Goal: Information Seeking & Learning: Learn about a topic

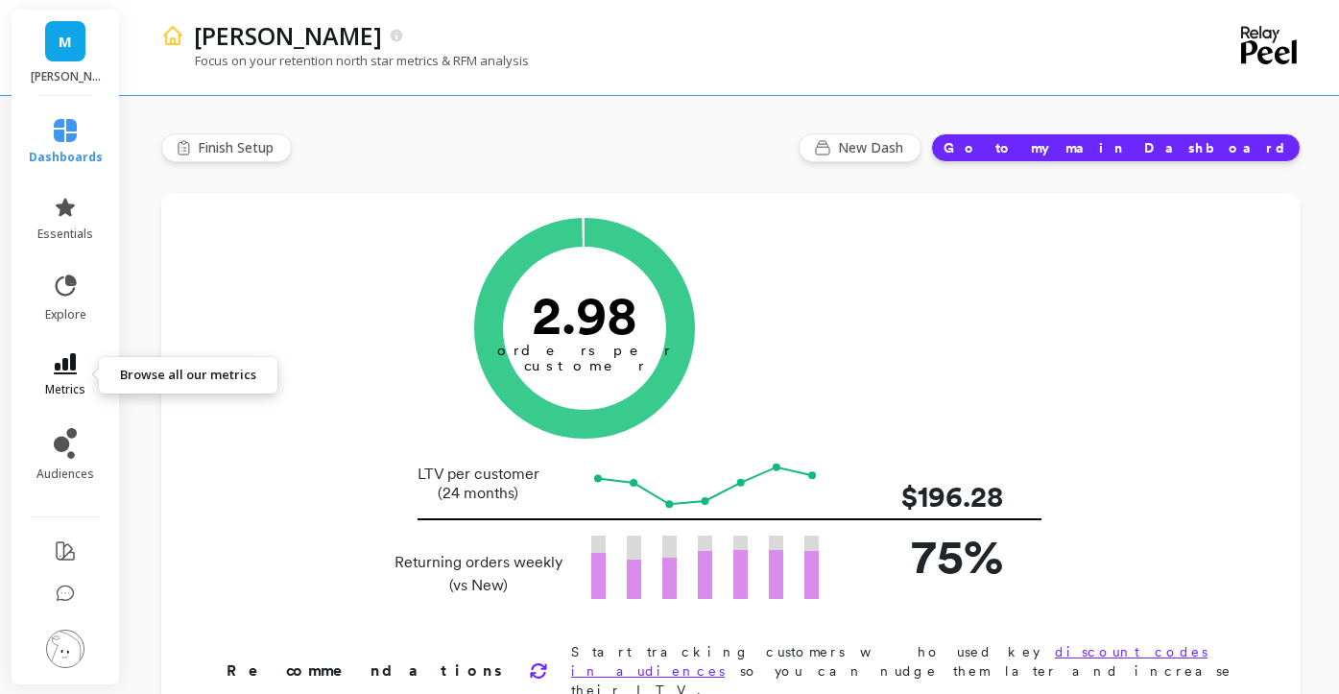
click at [71, 371] on icon at bounding box center [65, 363] width 23 height 21
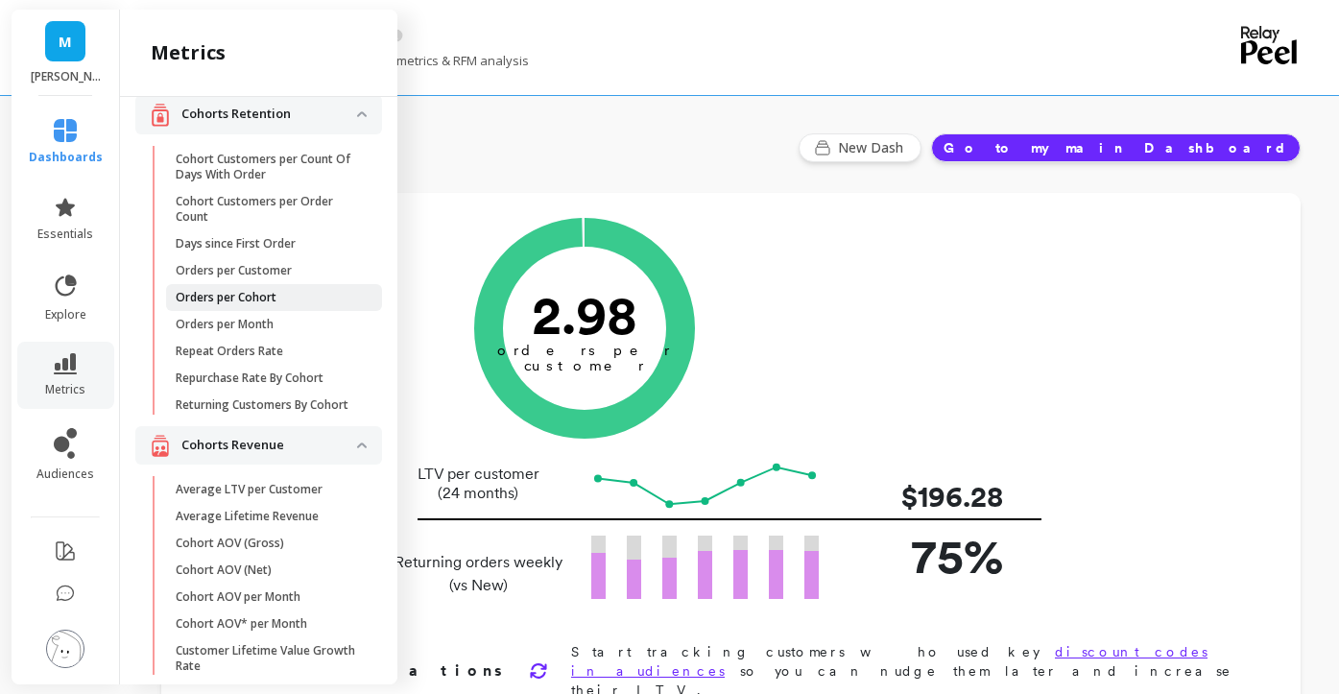
scroll to position [56, 0]
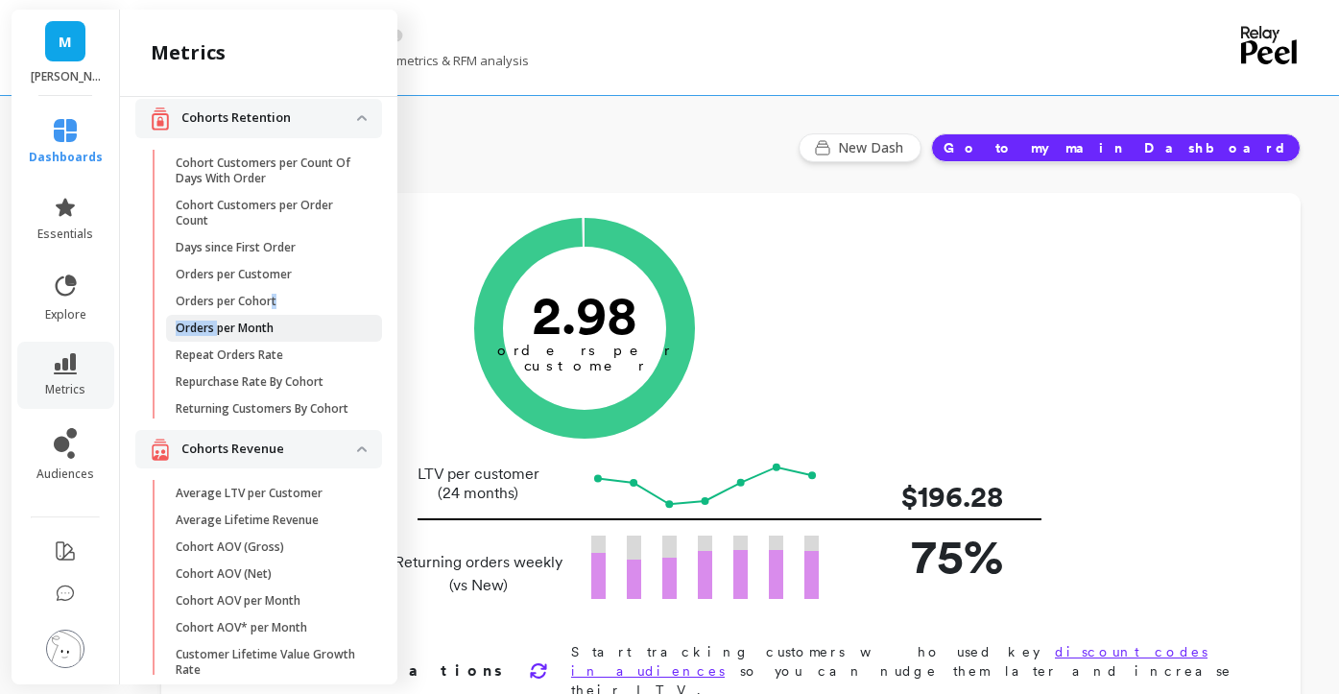
drag, startPoint x: 271, startPoint y: 297, endPoint x: 218, endPoint y: 326, distance: 60.6
click at [218, 326] on ul "Cohort Customers per Count Of Days With Order Cohort Customers per Order Count …" at bounding box center [262, 290] width 239 height 280
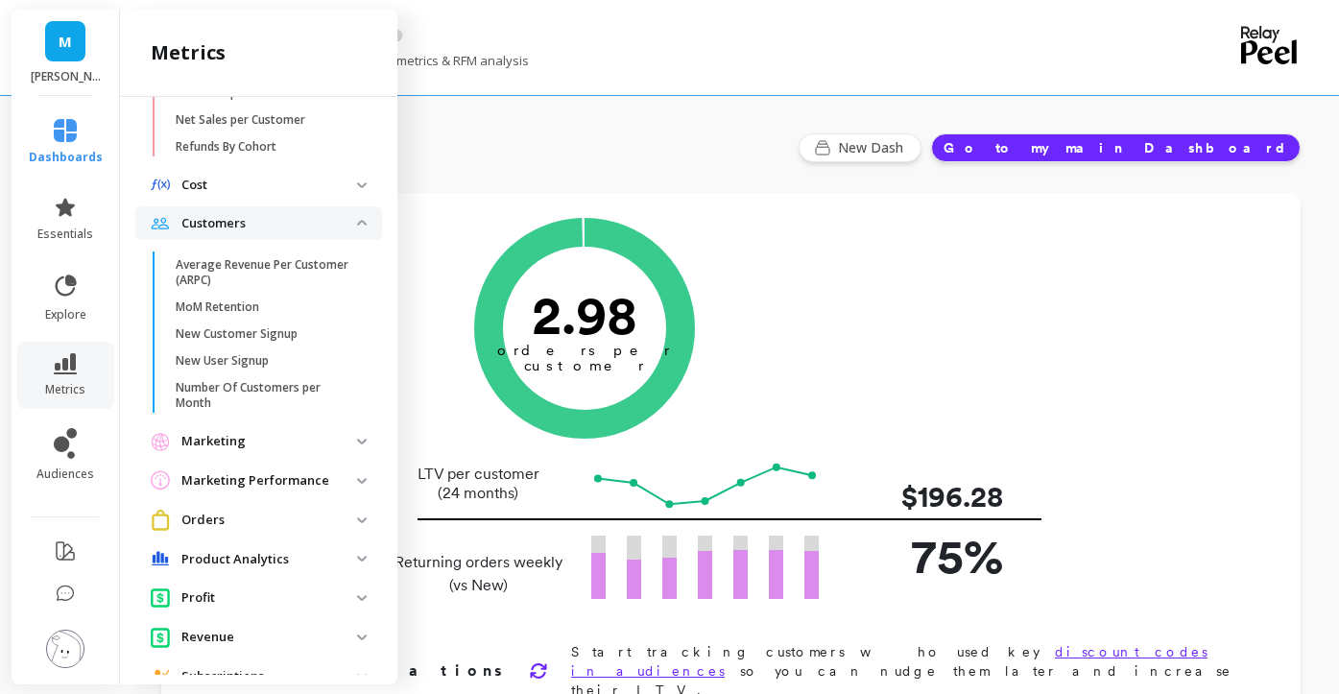
scroll to position [1028, 0]
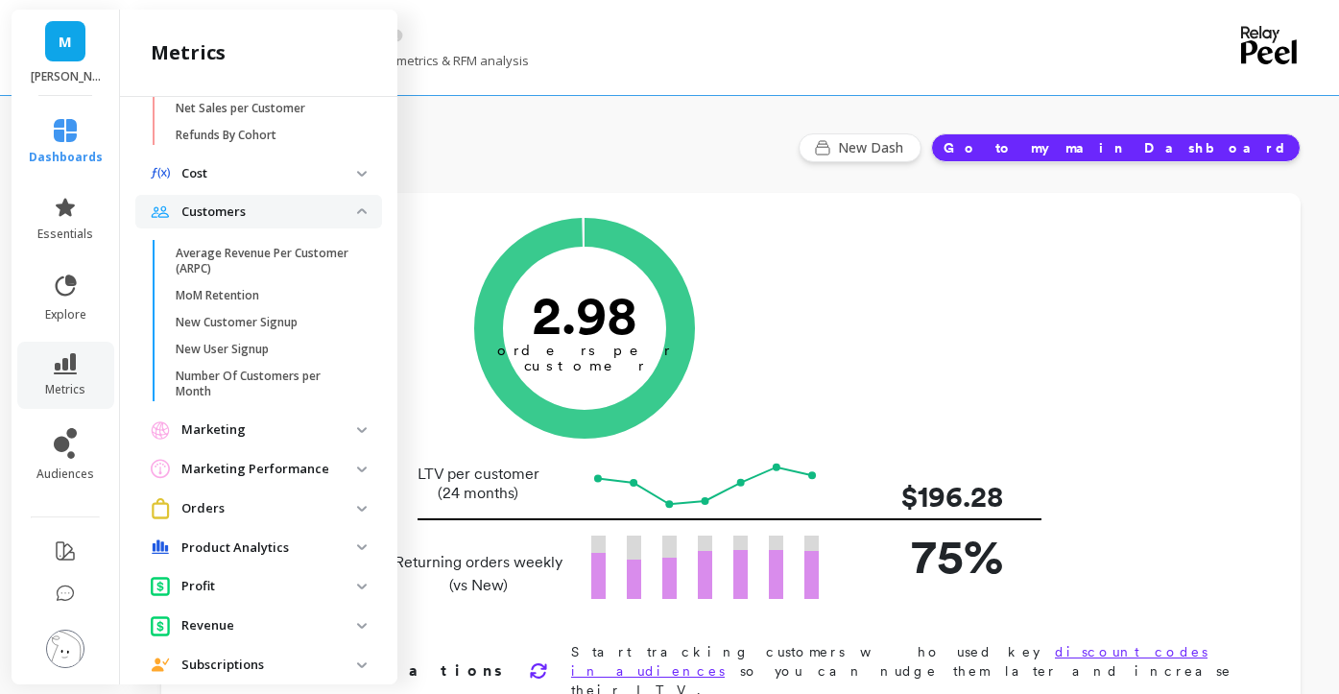
click at [281, 509] on p "Orders" at bounding box center [269, 508] width 176 height 19
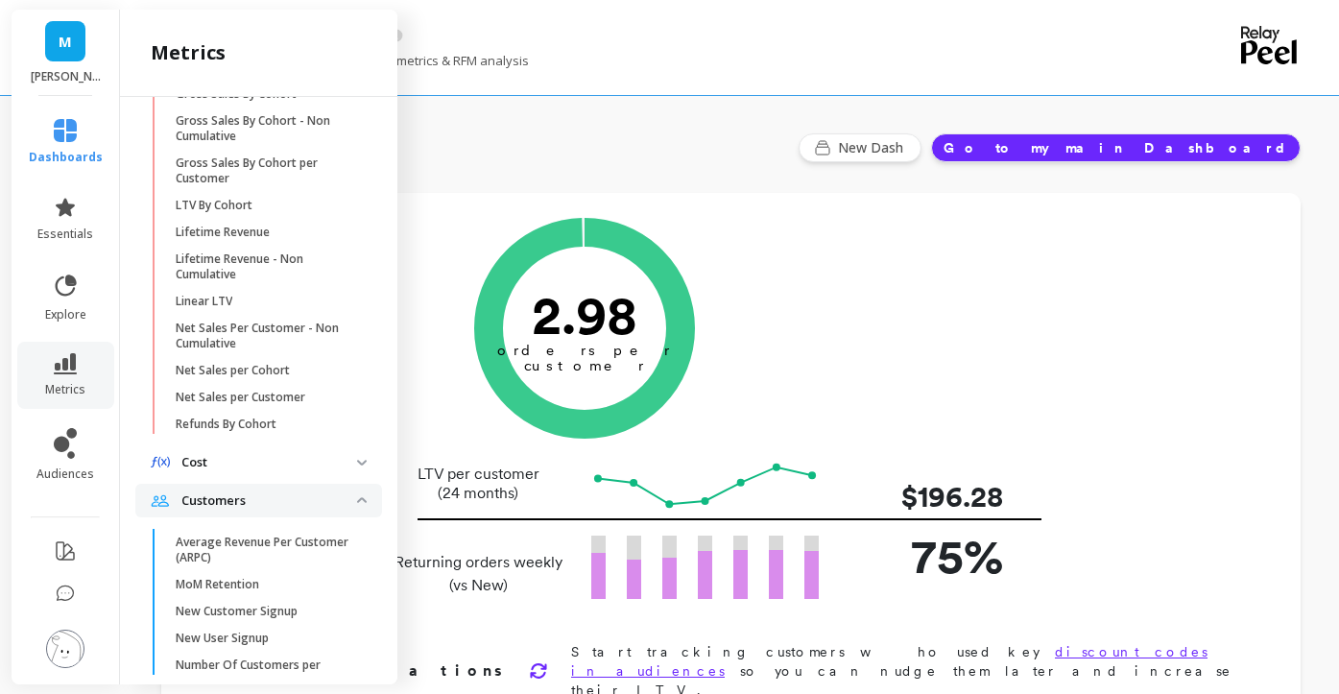
scroll to position [0, 0]
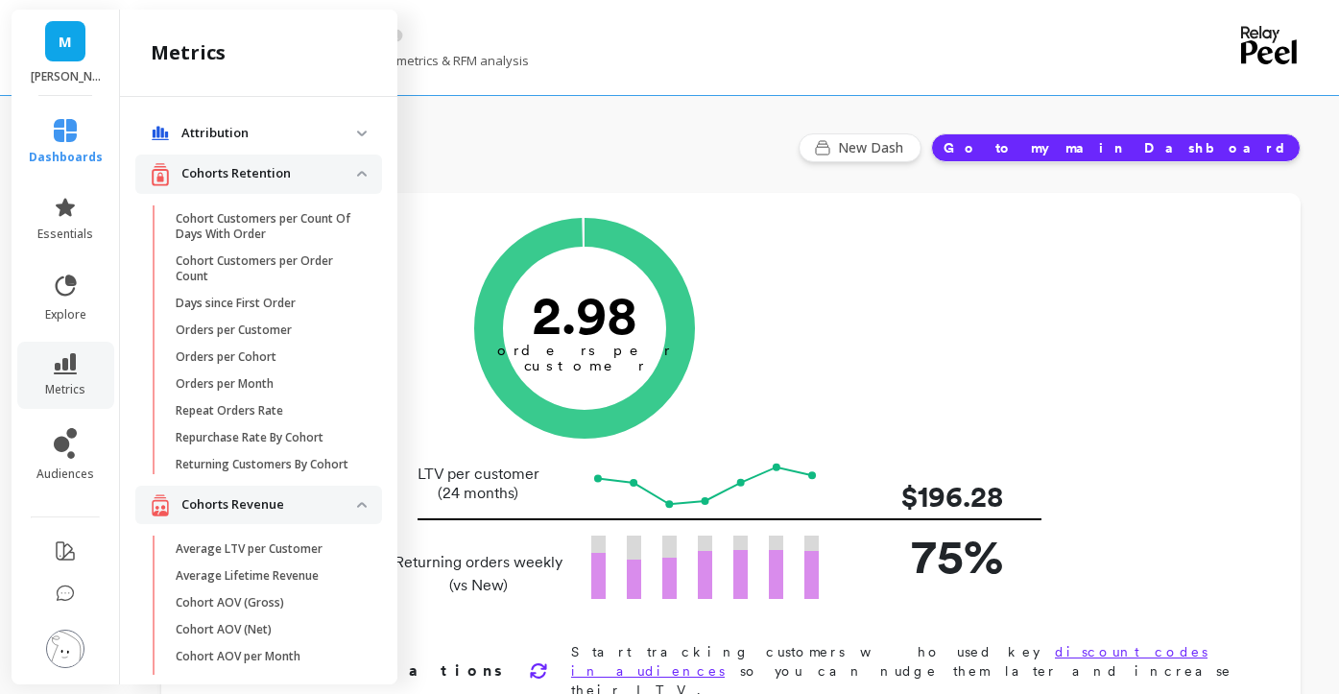
click at [520, 52] on p "Focus on your retention north star metrics & RFM analysis" at bounding box center [345, 60] width 368 height 17
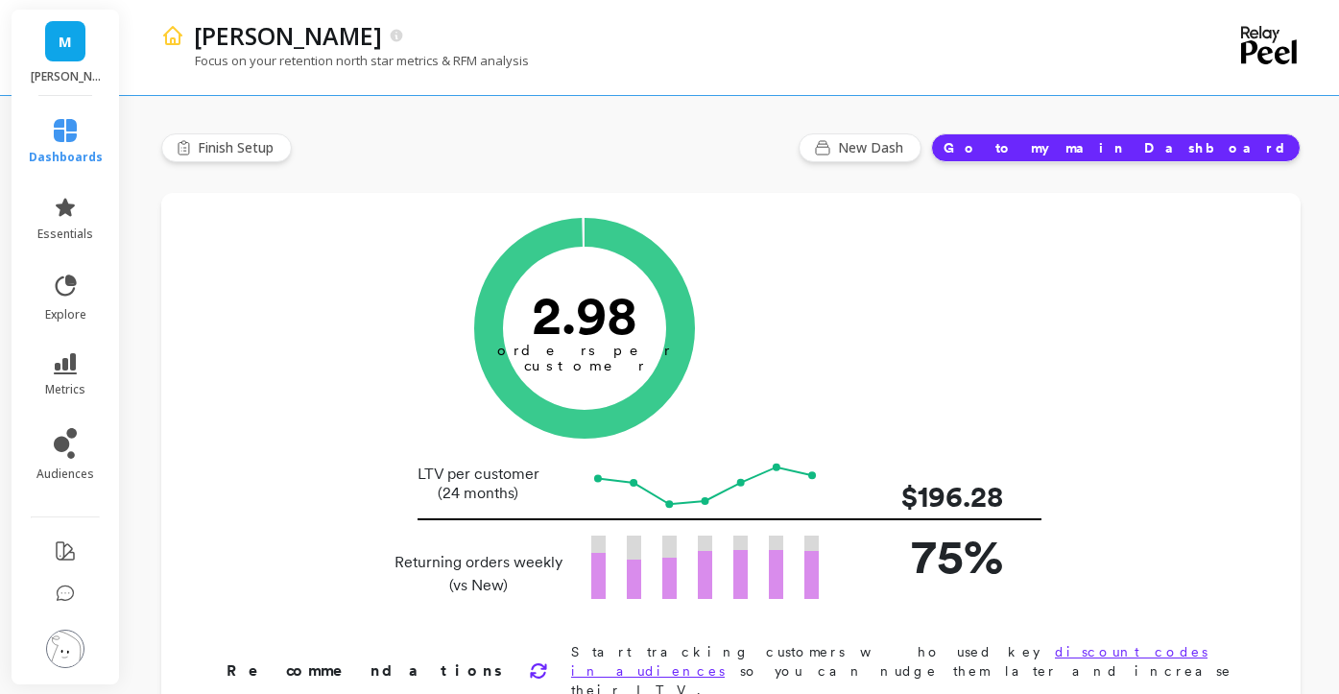
click at [59, 47] on span "M" at bounding box center [65, 42] width 13 height 22
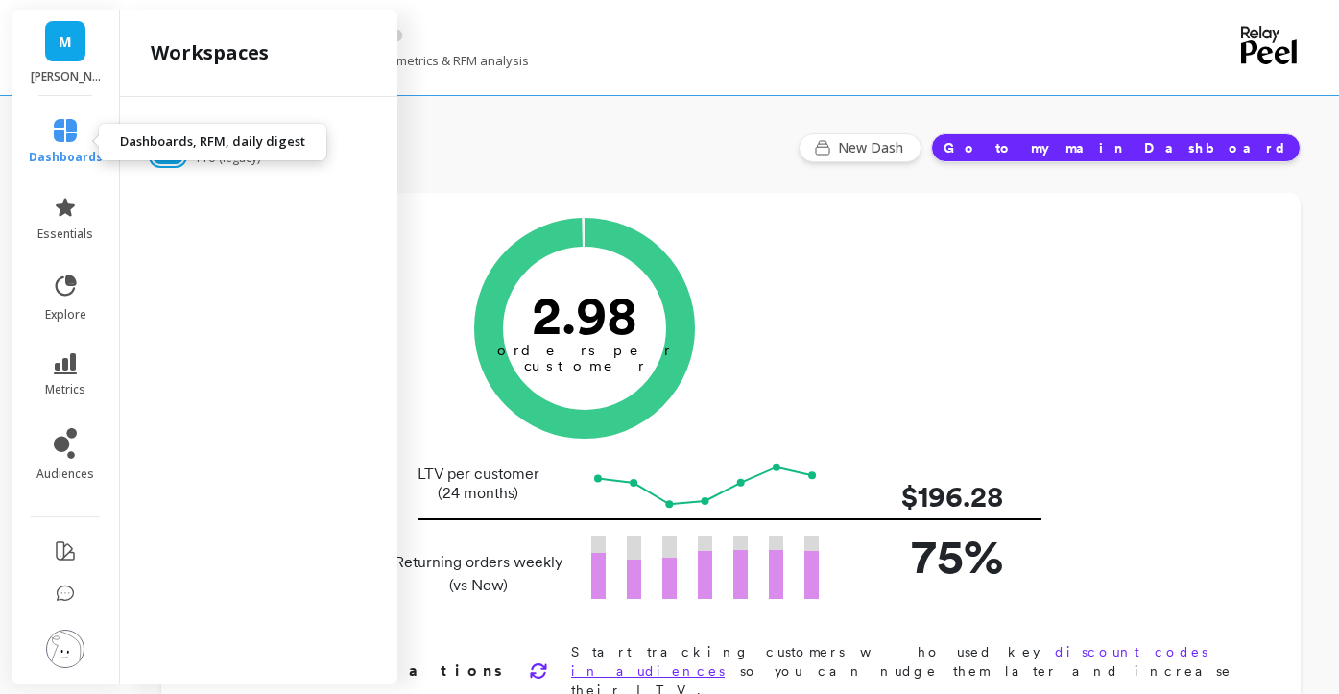
click at [84, 133] on link "dashboards" at bounding box center [66, 142] width 74 height 46
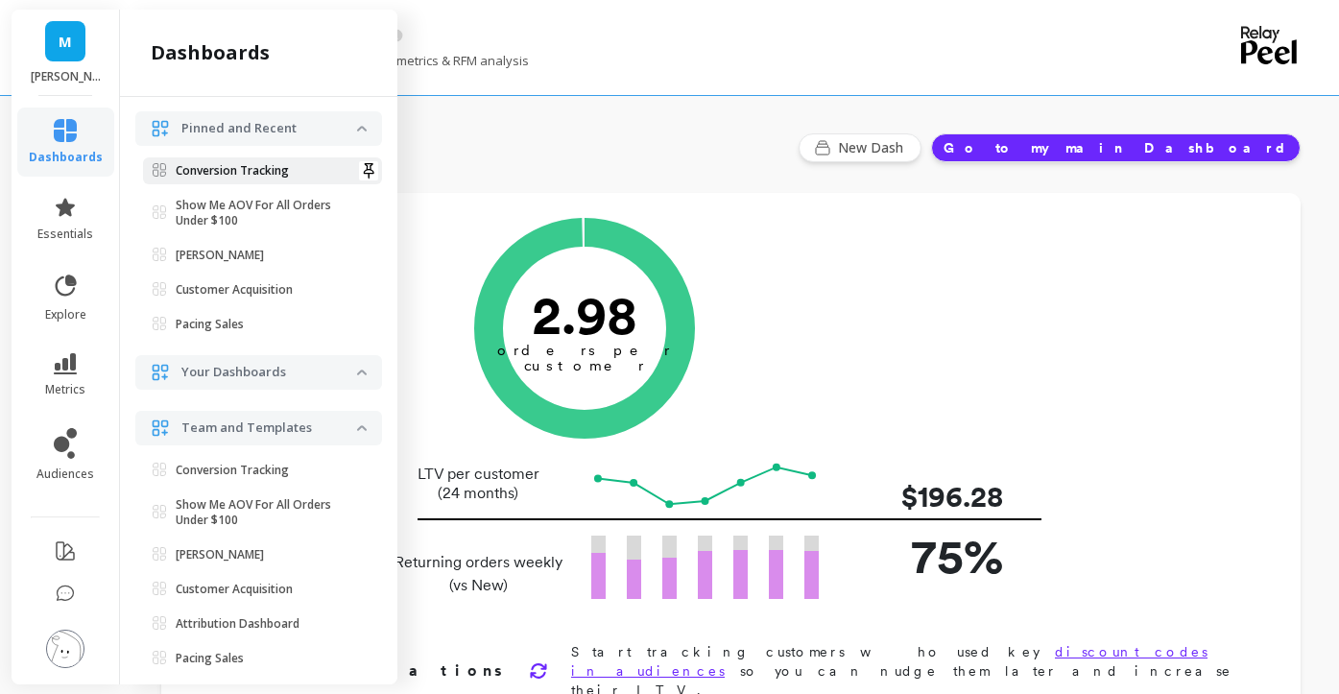
scroll to position [140, 0]
click at [202, 367] on p "Your Dashboards" at bounding box center [269, 373] width 176 height 19
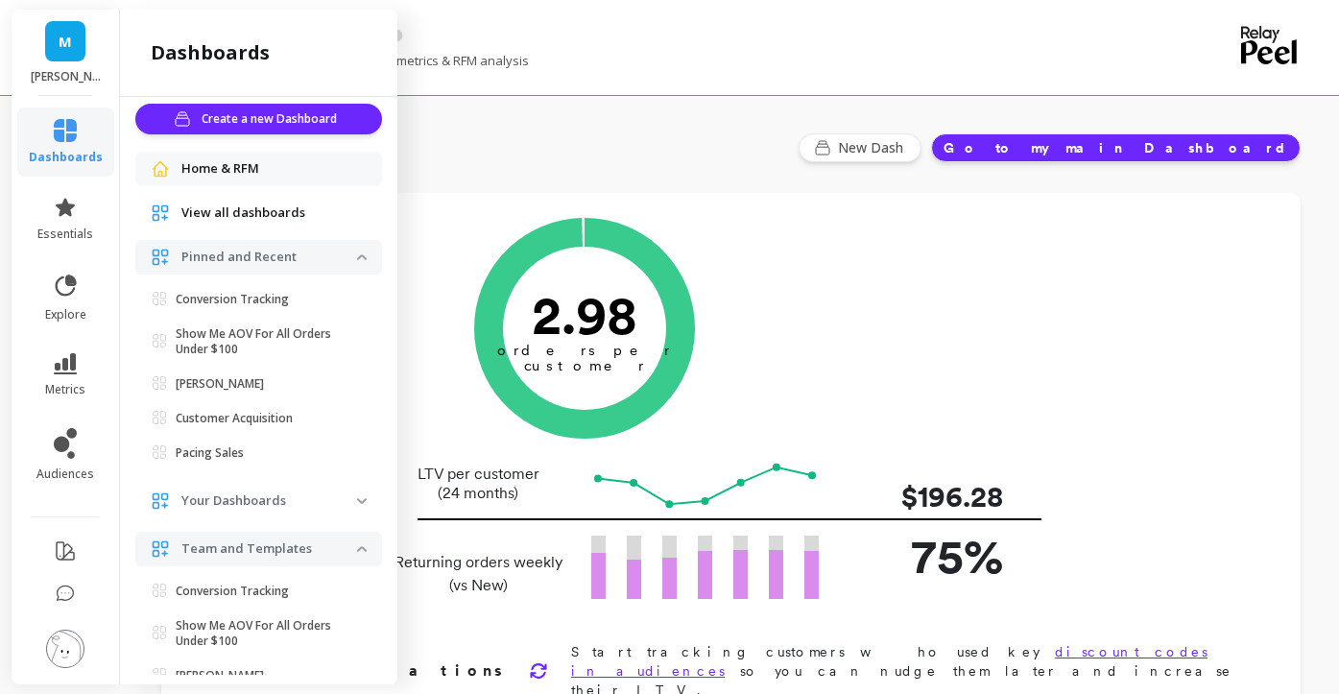
scroll to position [0, 0]
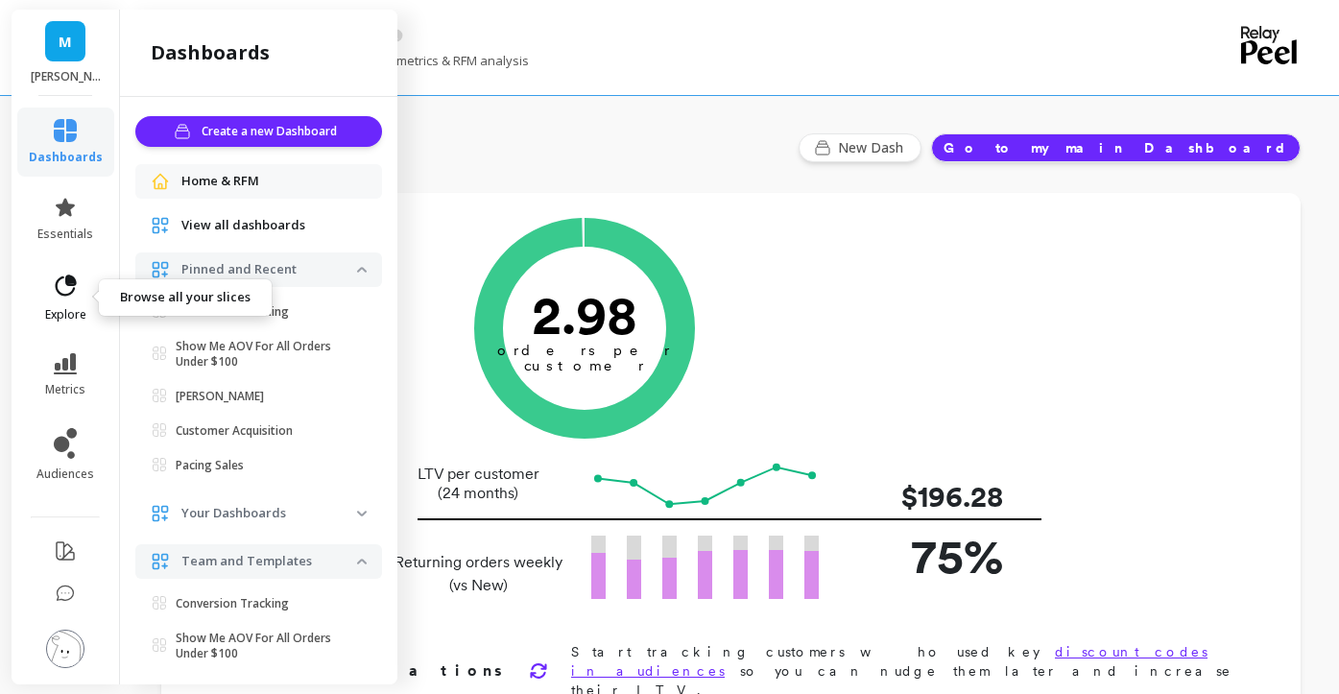
click at [66, 284] on icon at bounding box center [66, 285] width 21 height 21
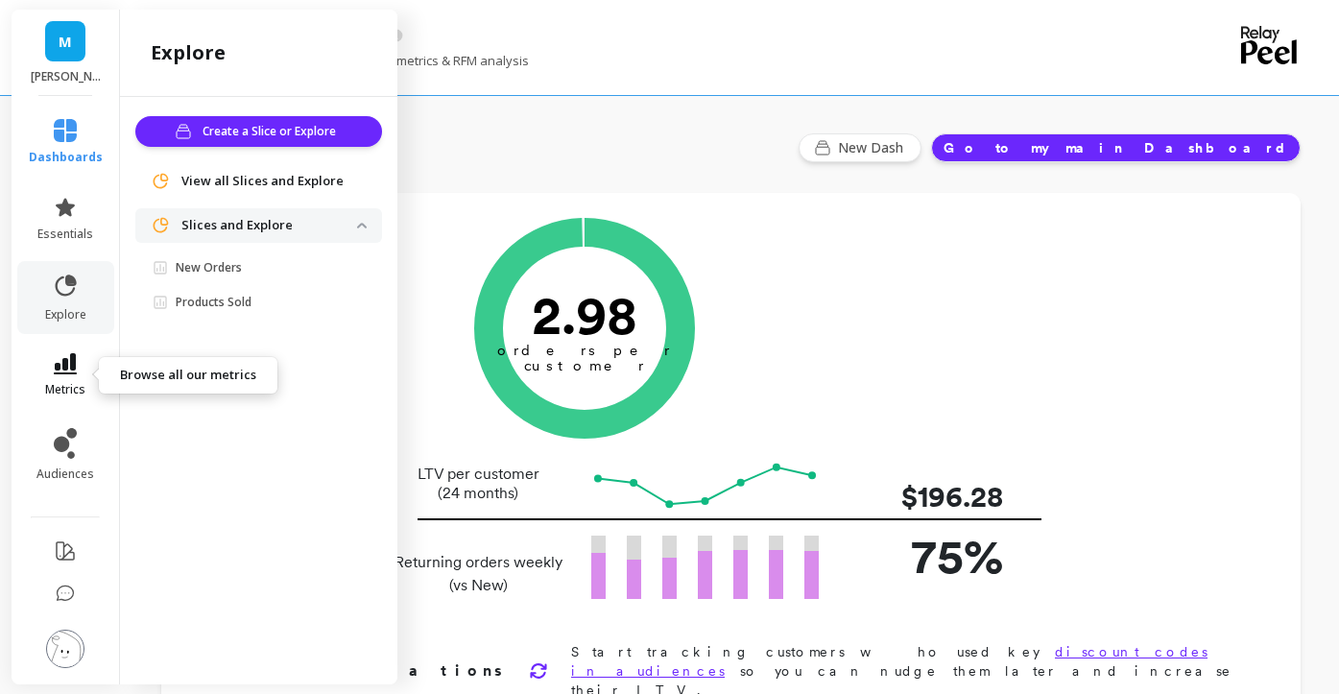
click at [74, 364] on icon at bounding box center [65, 363] width 23 height 21
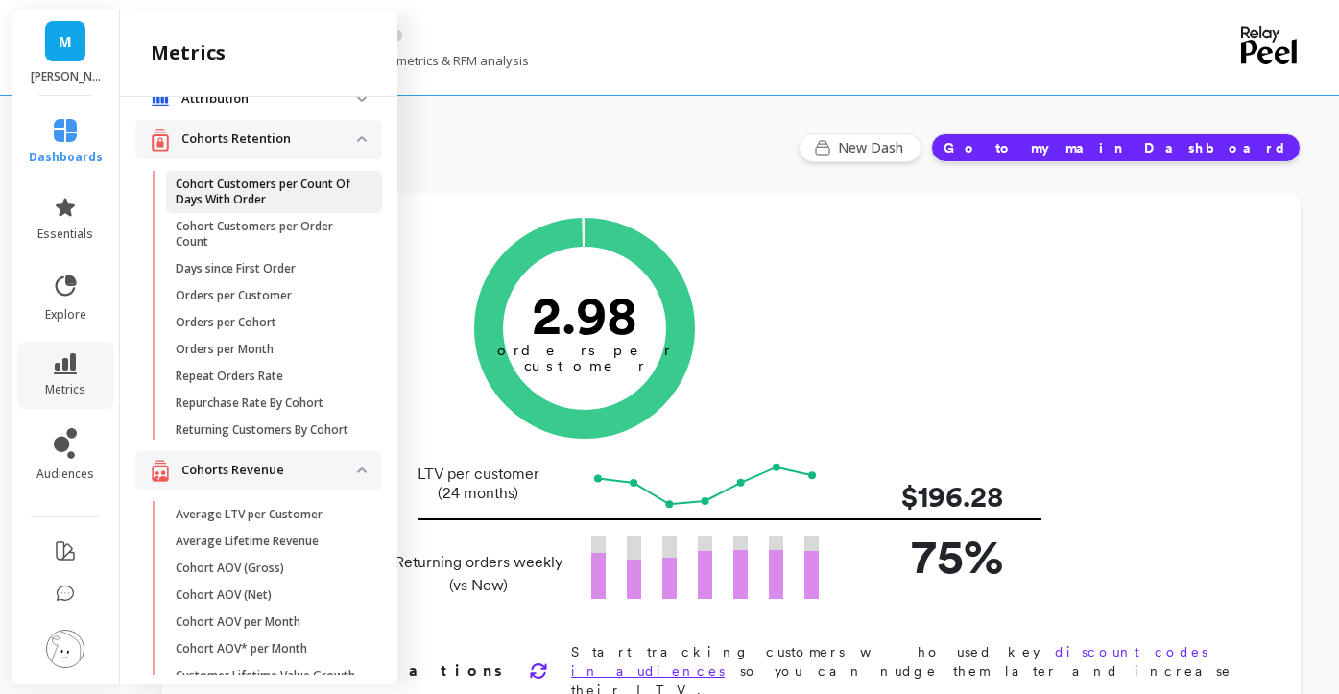
scroll to position [46, 0]
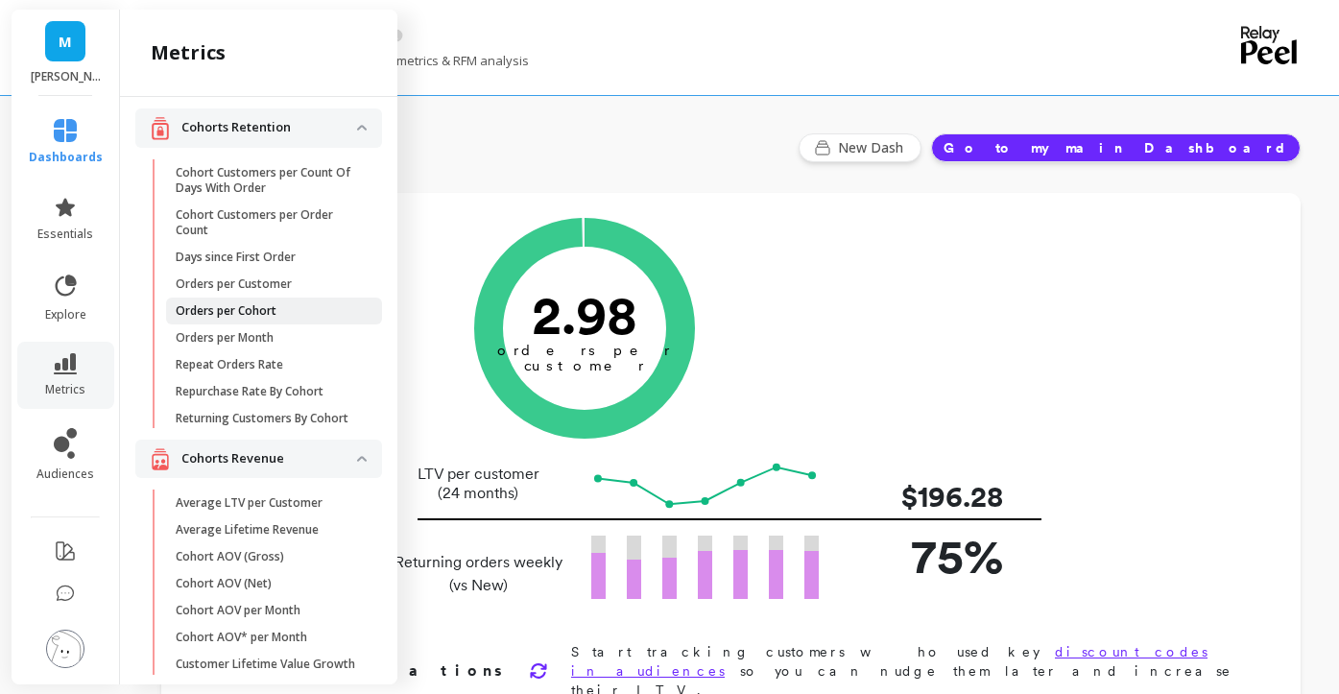
click at [246, 300] on link "Orders per Cohort" at bounding box center [274, 311] width 216 height 27
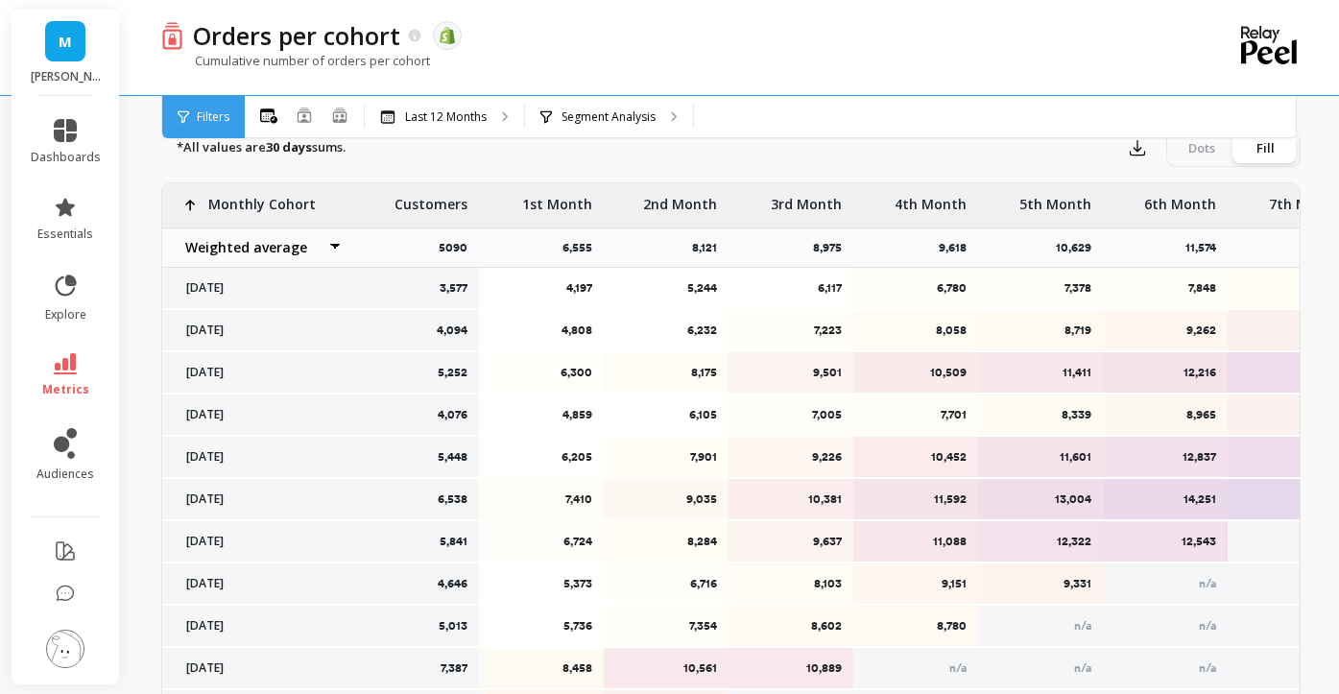
scroll to position [692, 0]
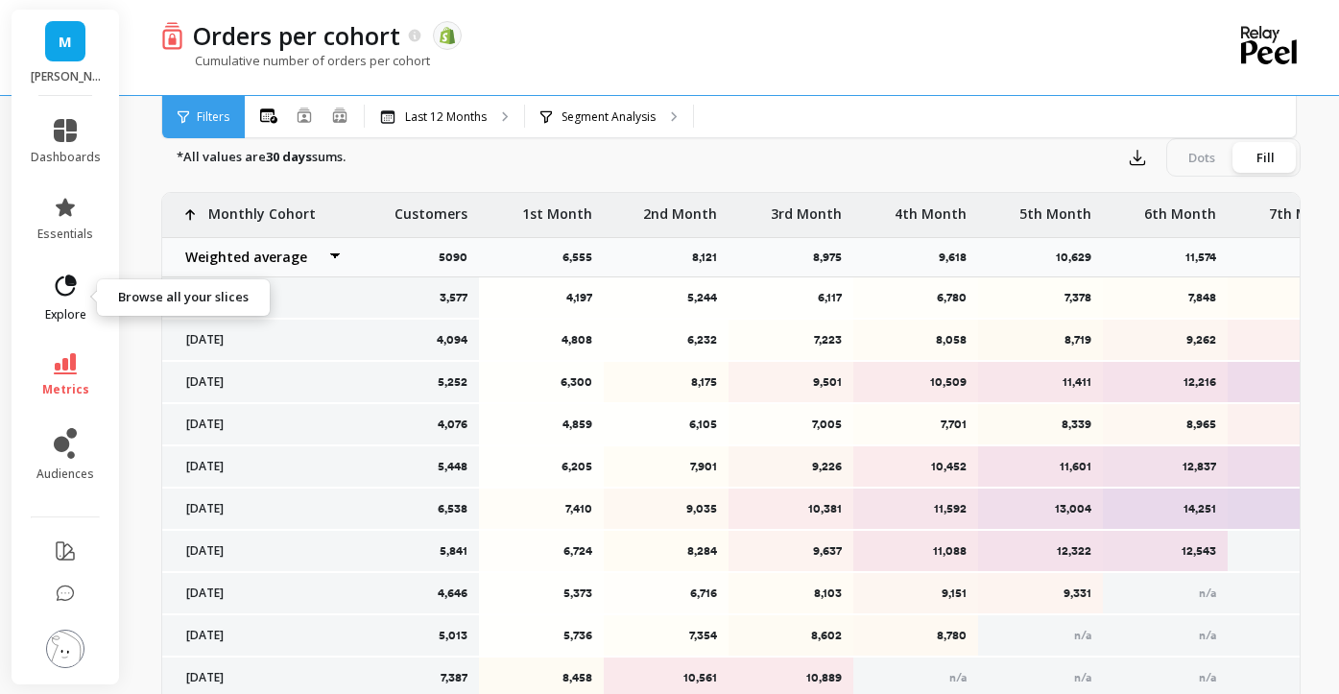
click at [60, 304] on link "explore" at bounding box center [66, 298] width 70 height 50
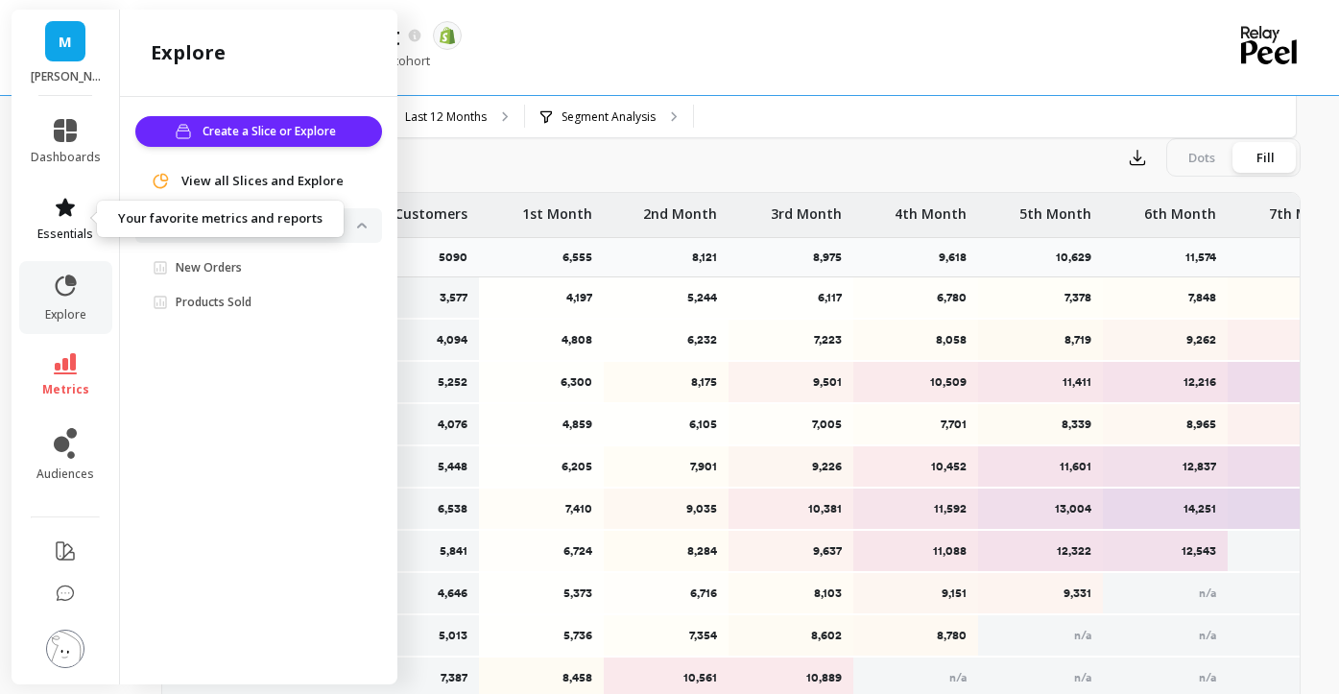
click at [73, 228] on span "essentials" at bounding box center [65, 234] width 56 height 15
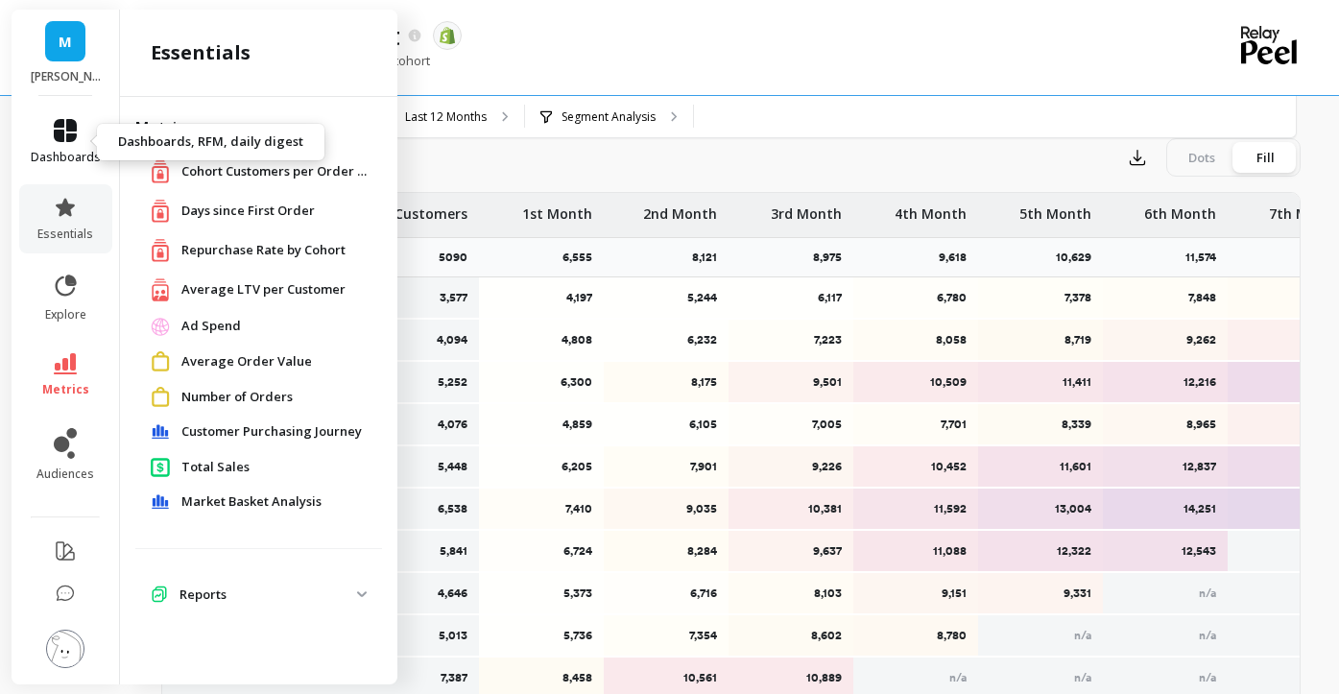
click at [63, 159] on span "dashboards" at bounding box center [66, 157] width 70 height 15
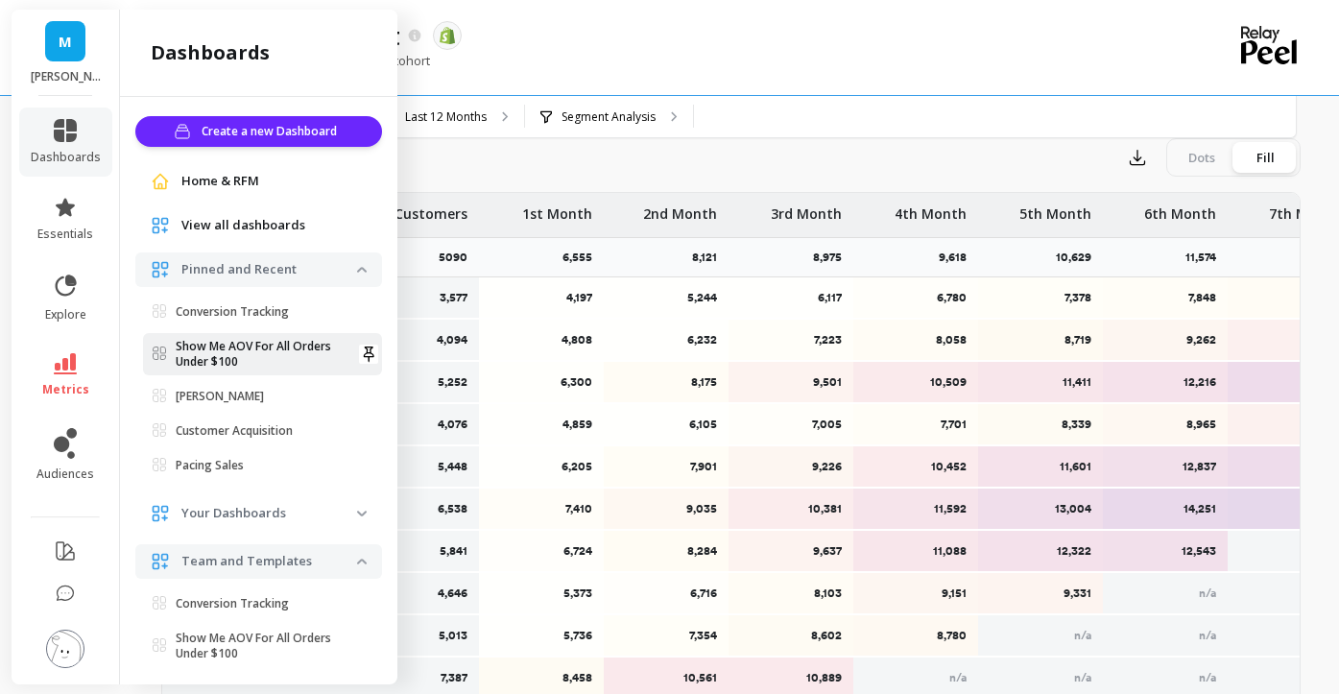
scroll to position [157, 0]
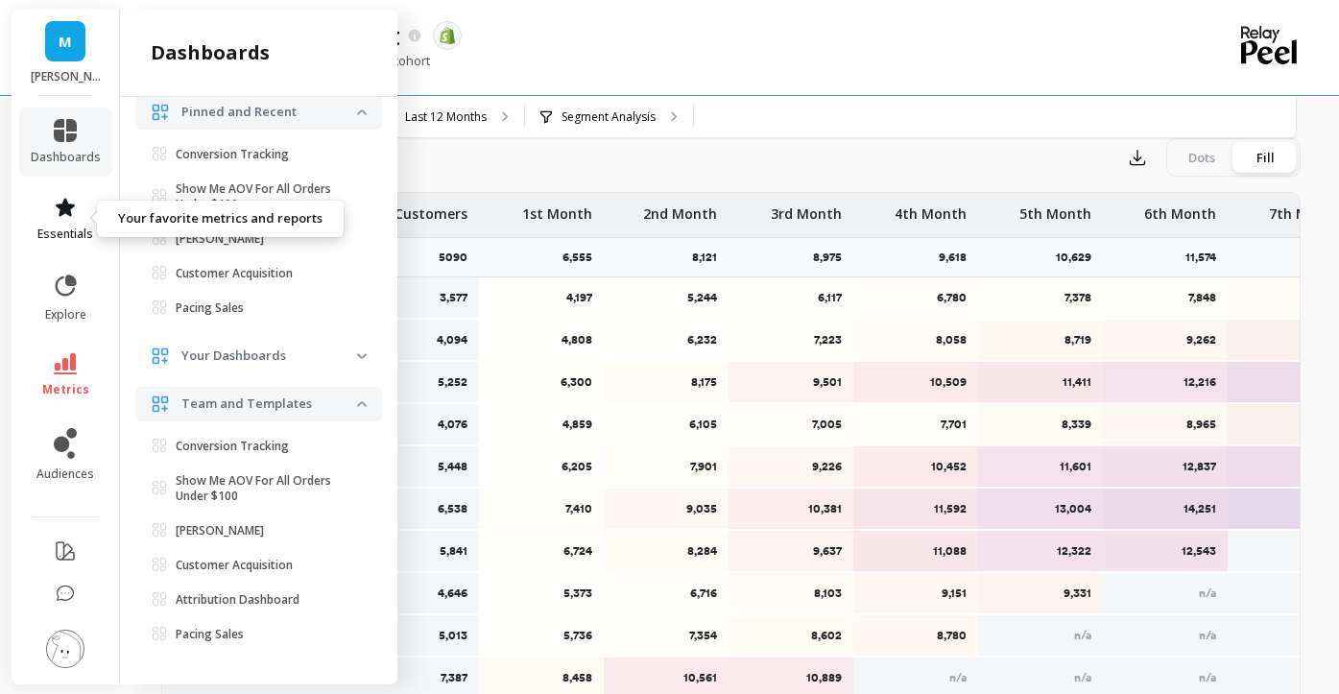
click at [59, 196] on icon at bounding box center [65, 207] width 23 height 23
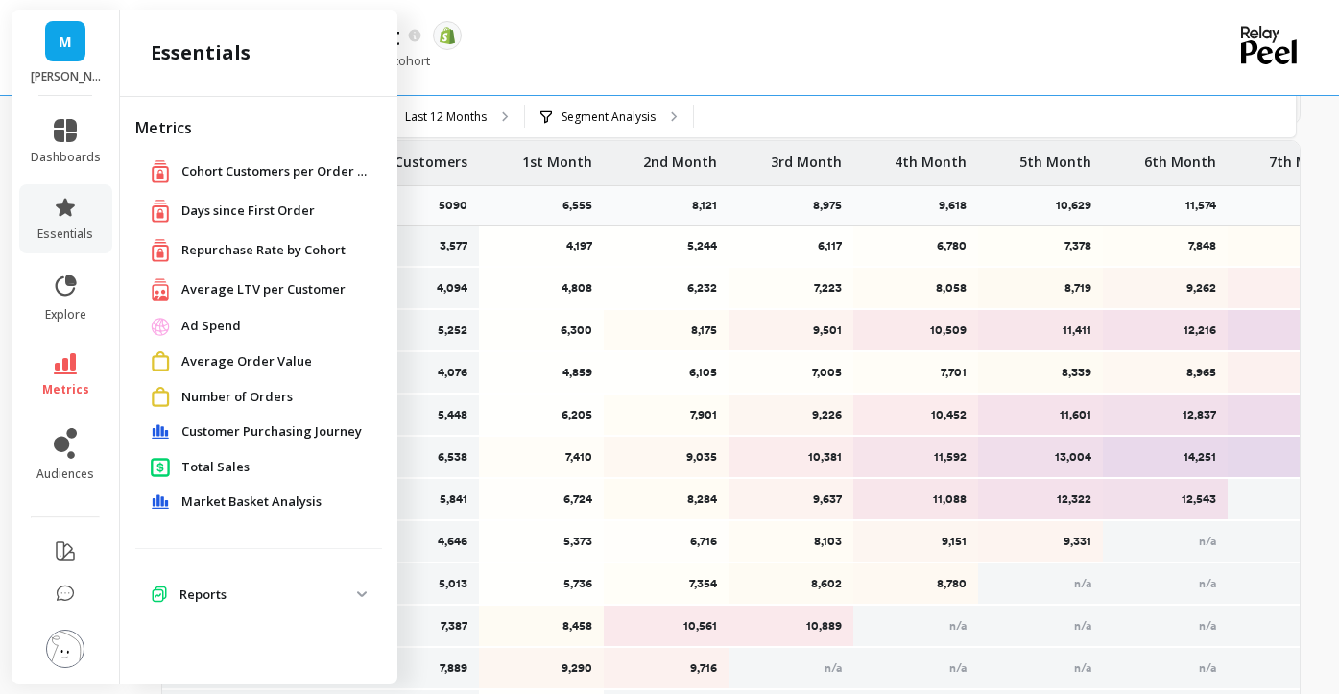
scroll to position [718, 0]
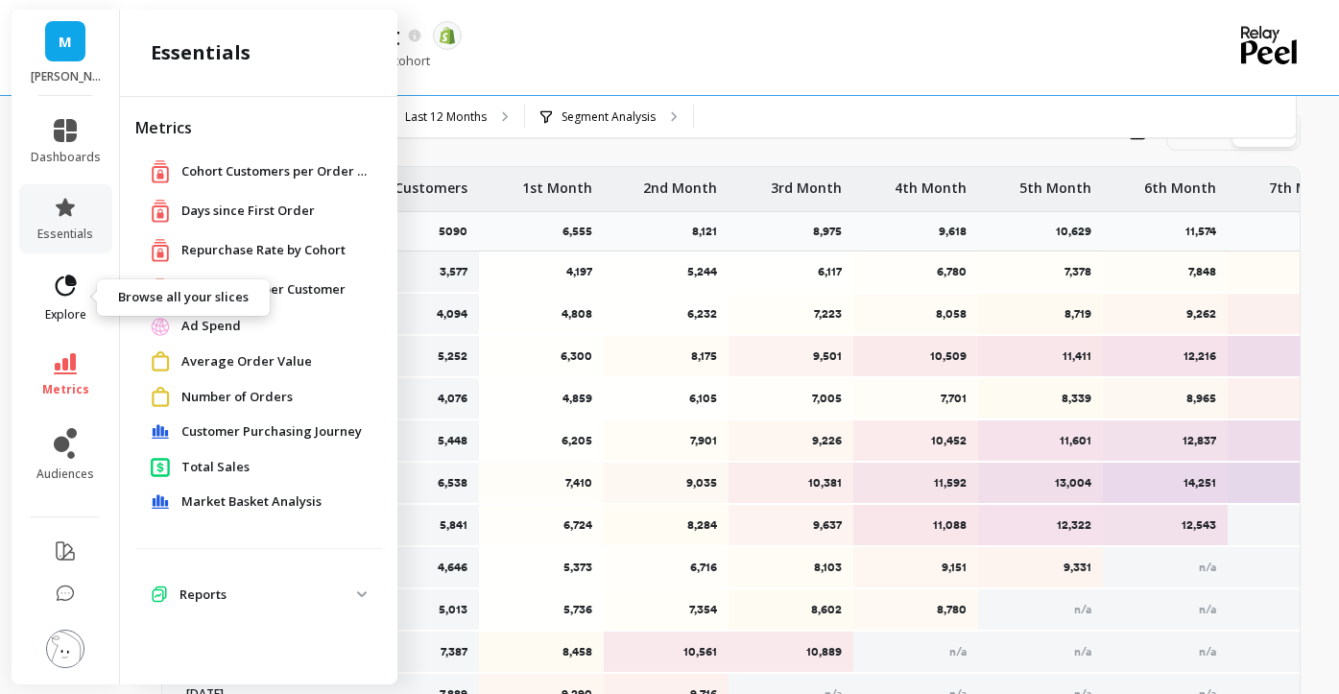
click at [52, 295] on icon at bounding box center [65, 286] width 27 height 27
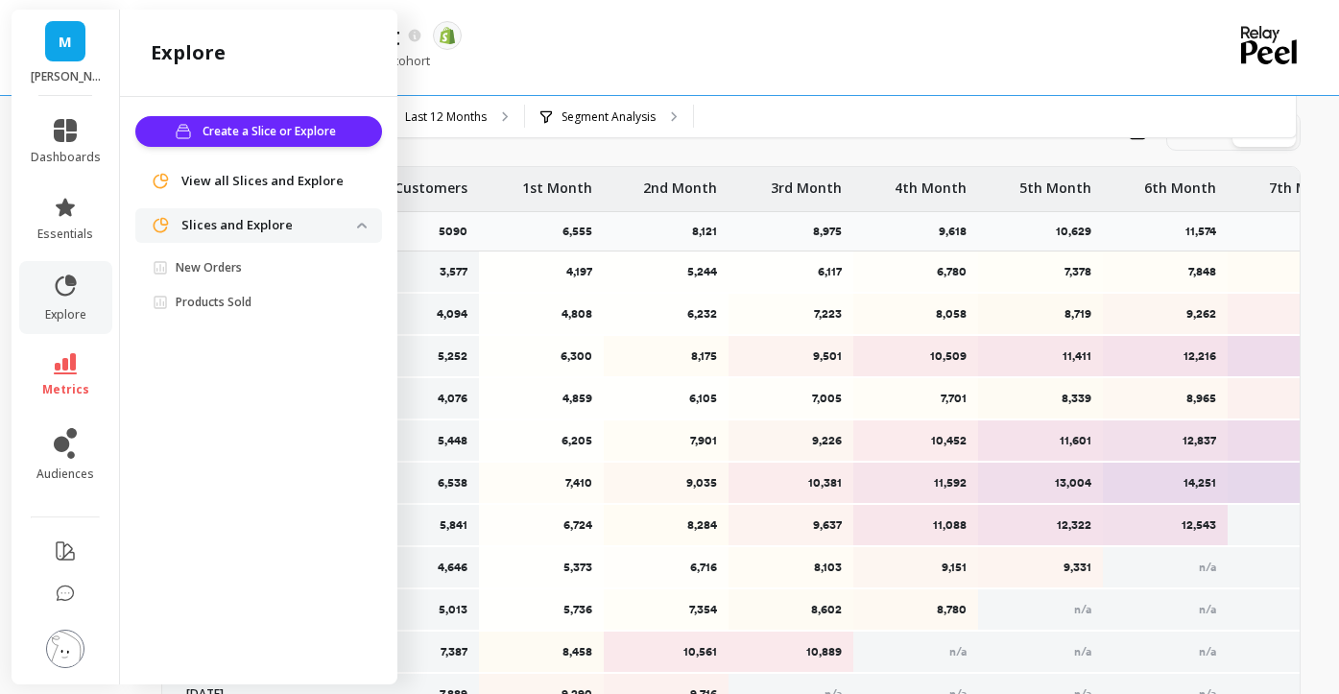
click at [61, 371] on icon at bounding box center [65, 363] width 23 height 21
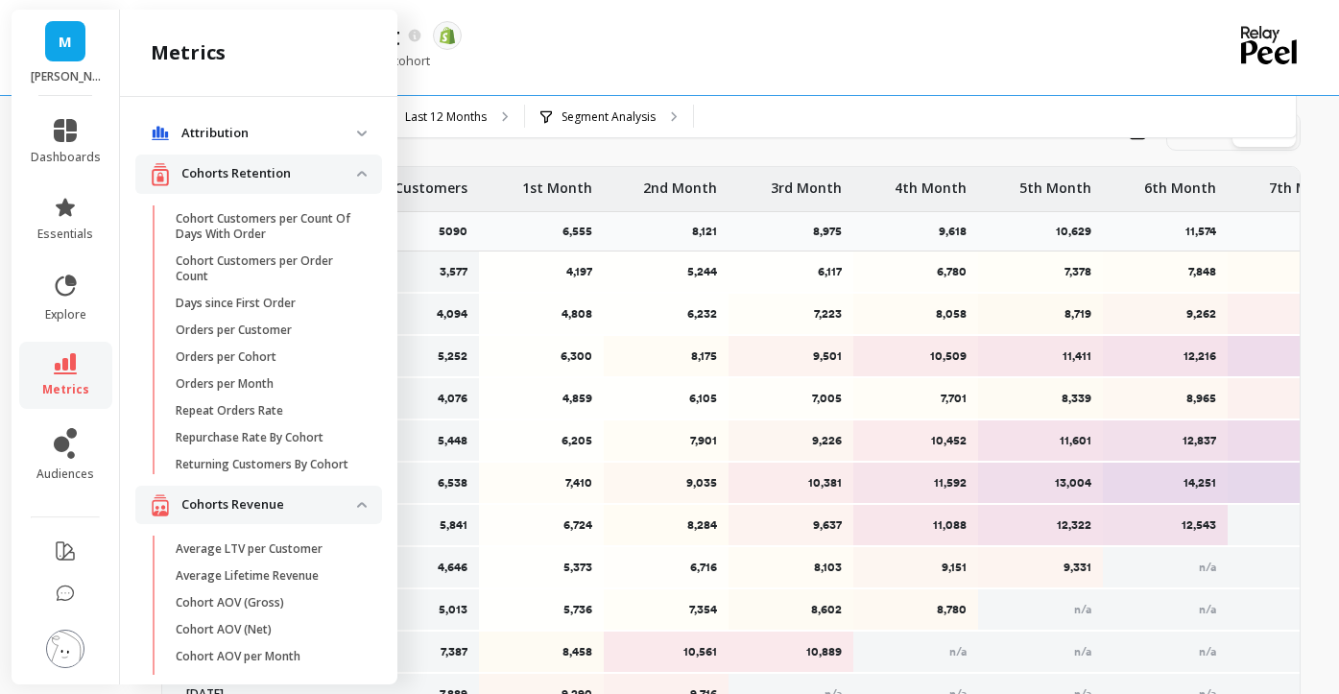
scroll to position [46, 0]
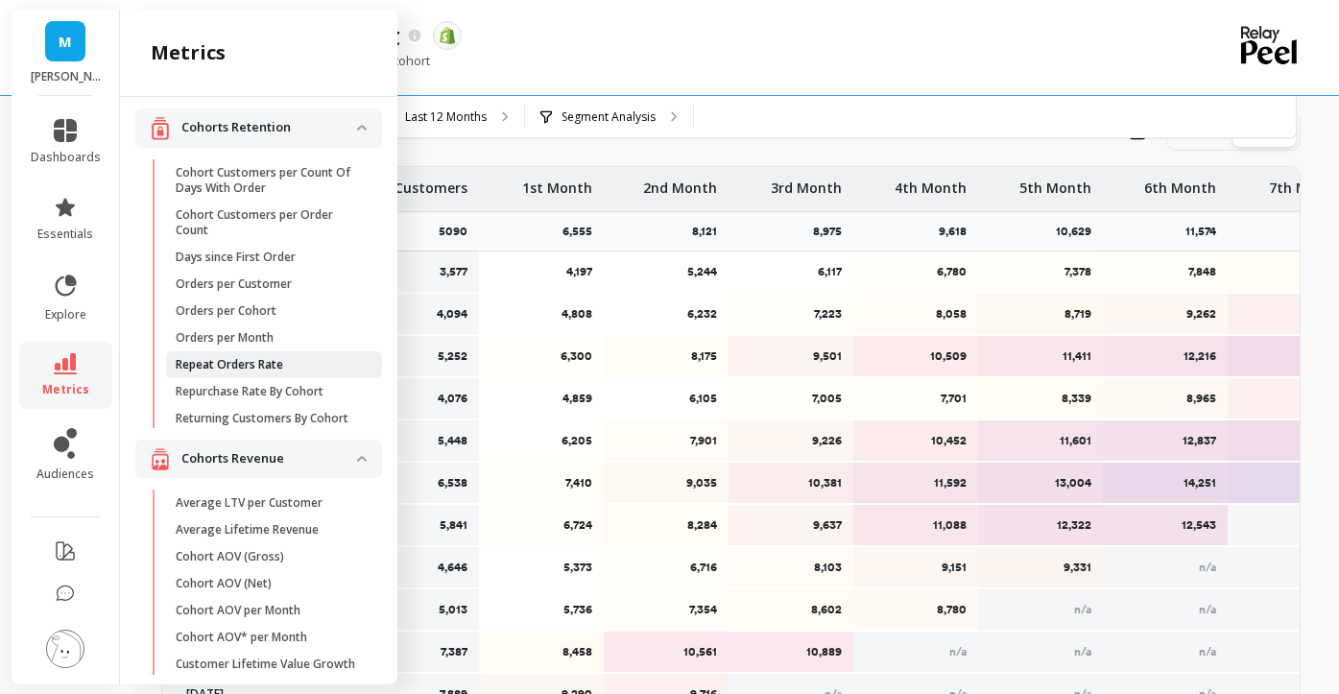
click at [222, 367] on p "Repeat Orders Rate" at bounding box center [230, 364] width 108 height 15
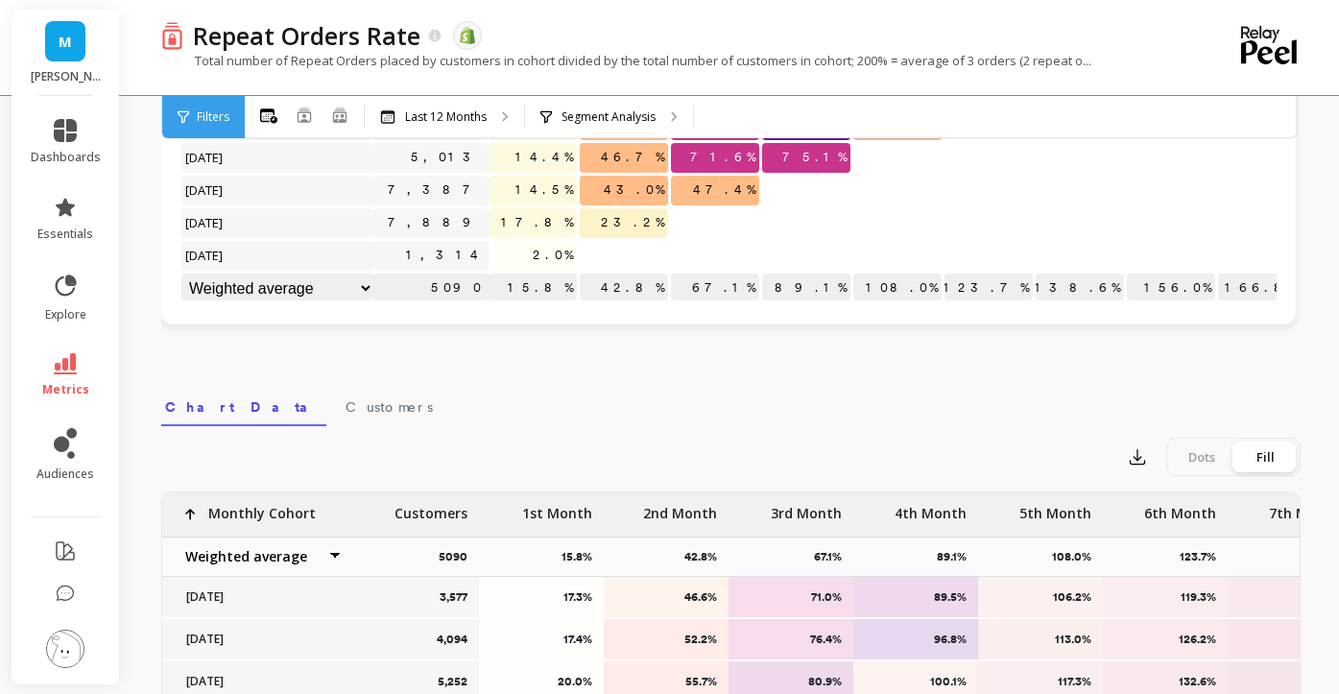
scroll to position [718, 0]
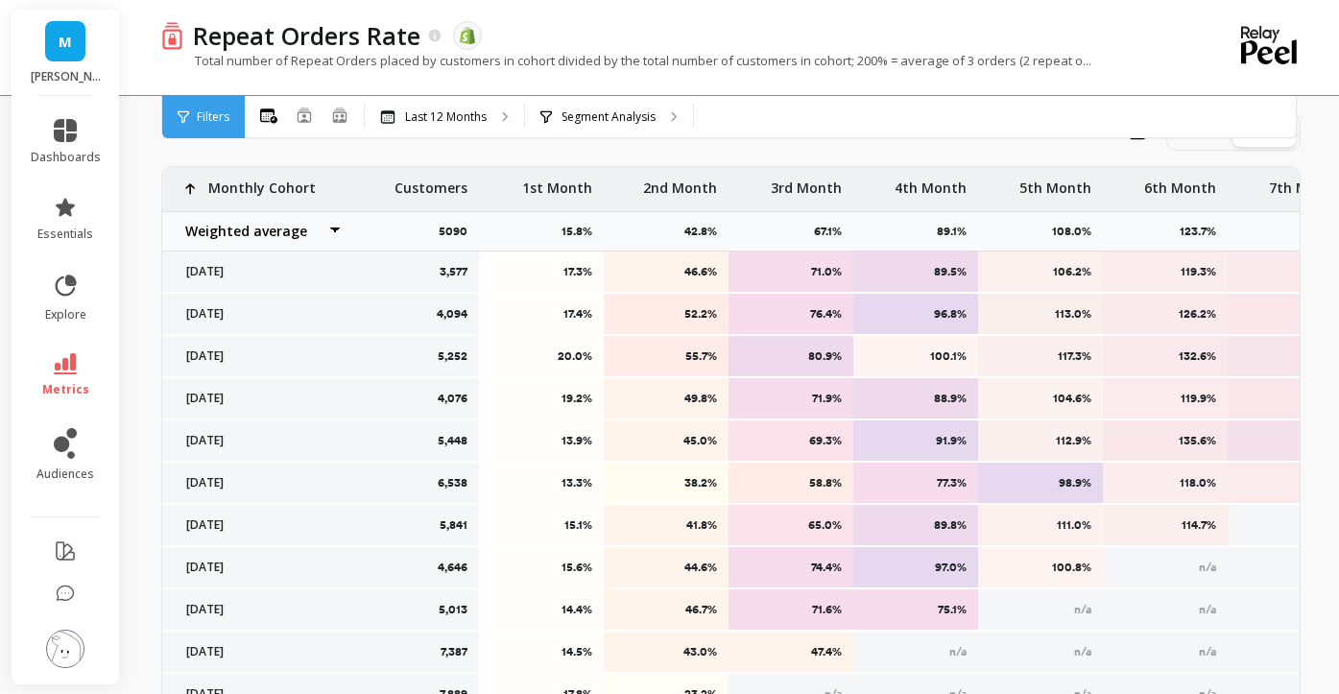
click at [71, 354] on icon at bounding box center [65, 363] width 23 height 21
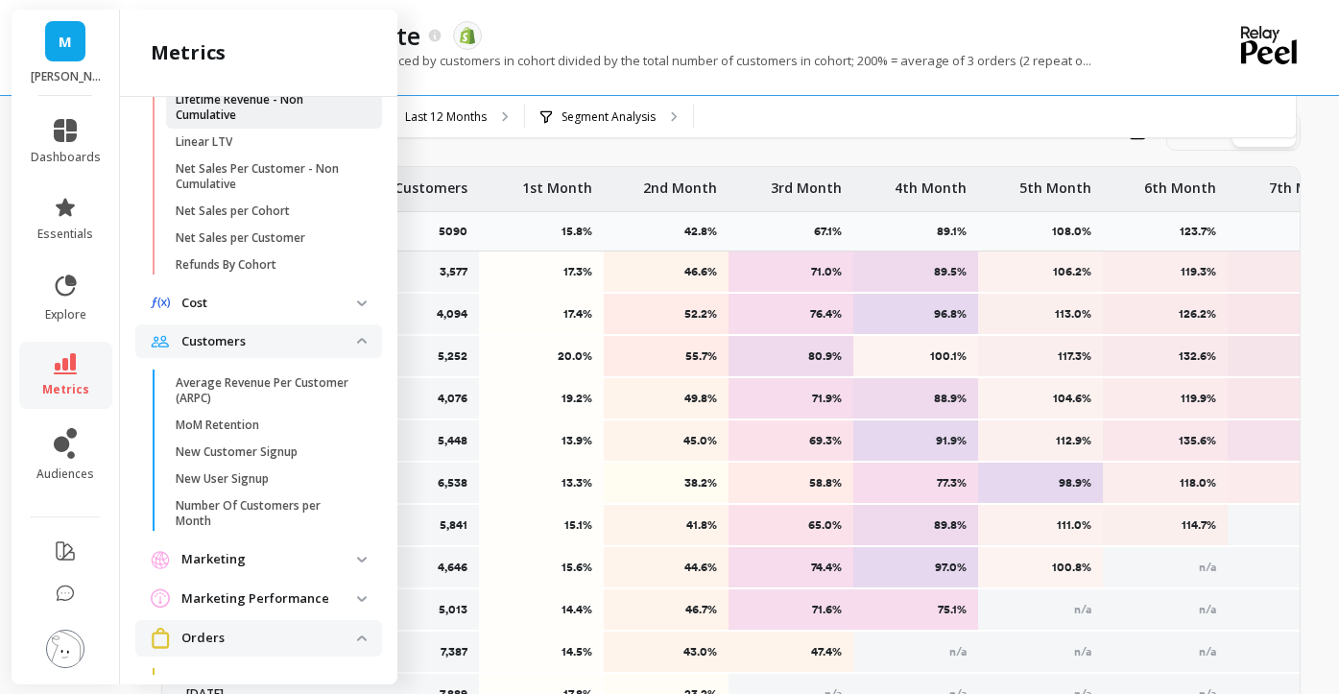
scroll to position [903, 0]
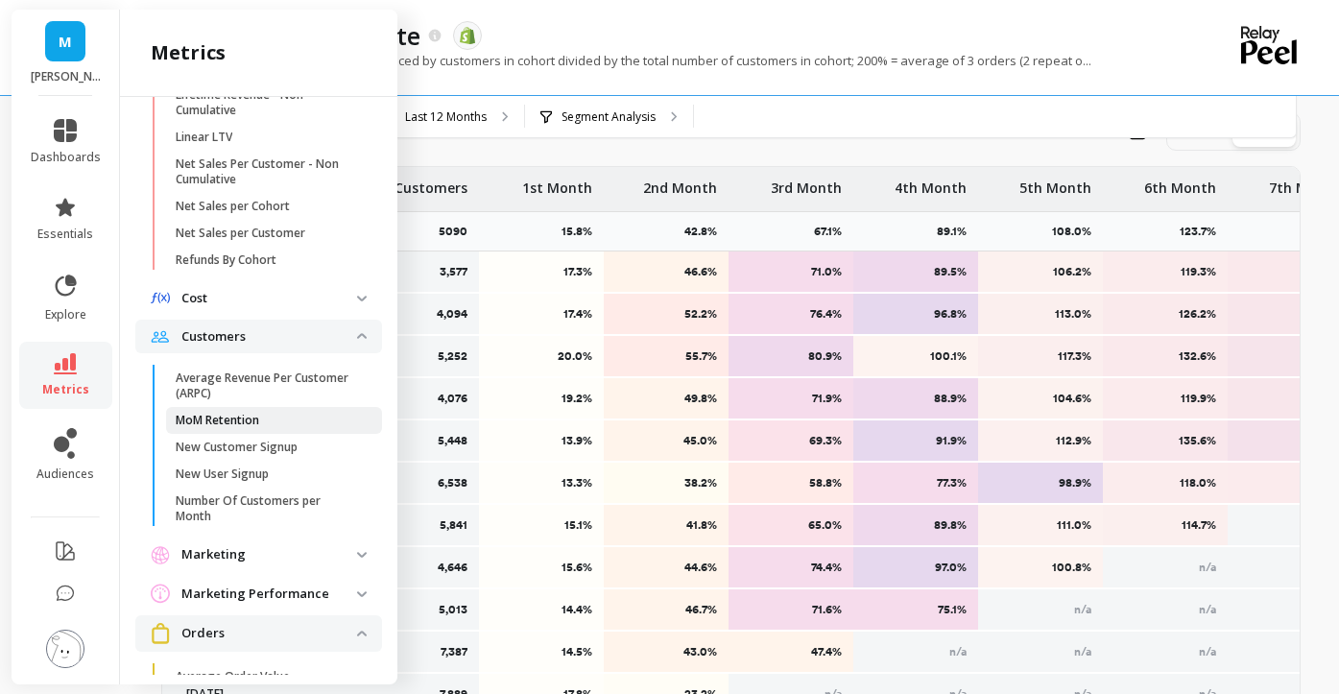
click at [251, 417] on p "MoM Retention" at bounding box center [218, 420] width 84 height 15
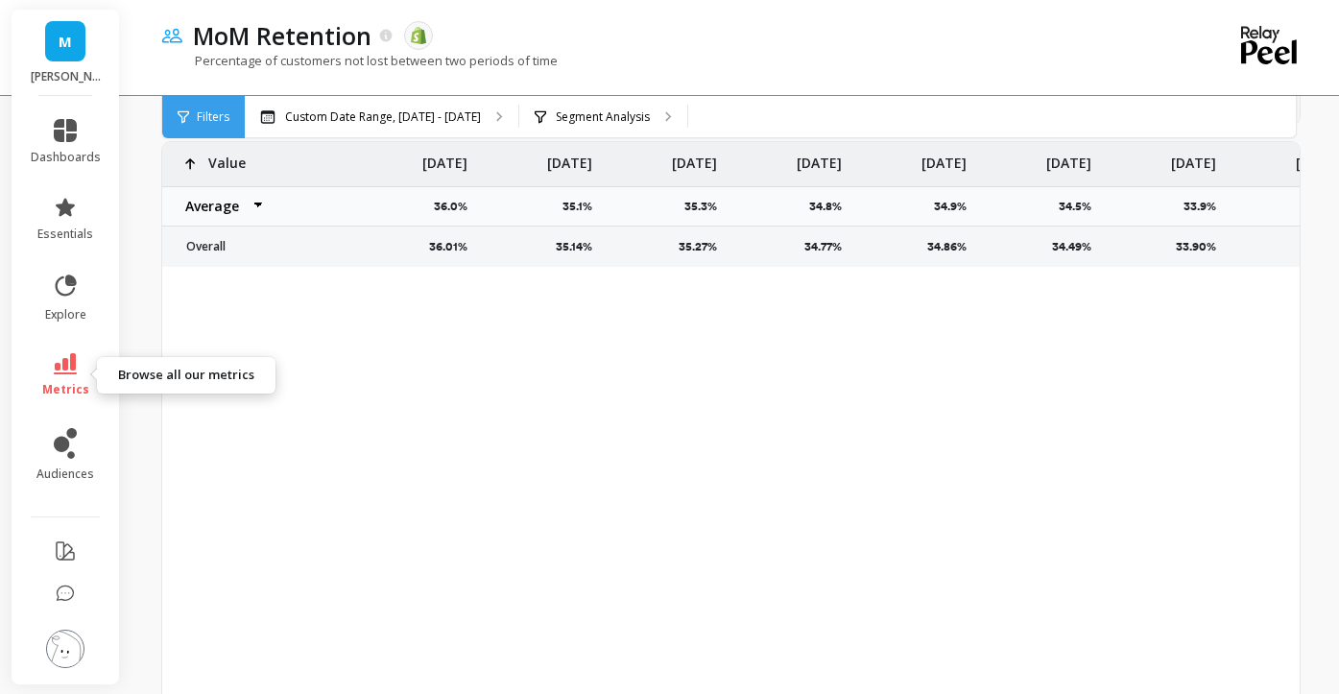
click at [64, 357] on icon at bounding box center [65, 363] width 23 height 21
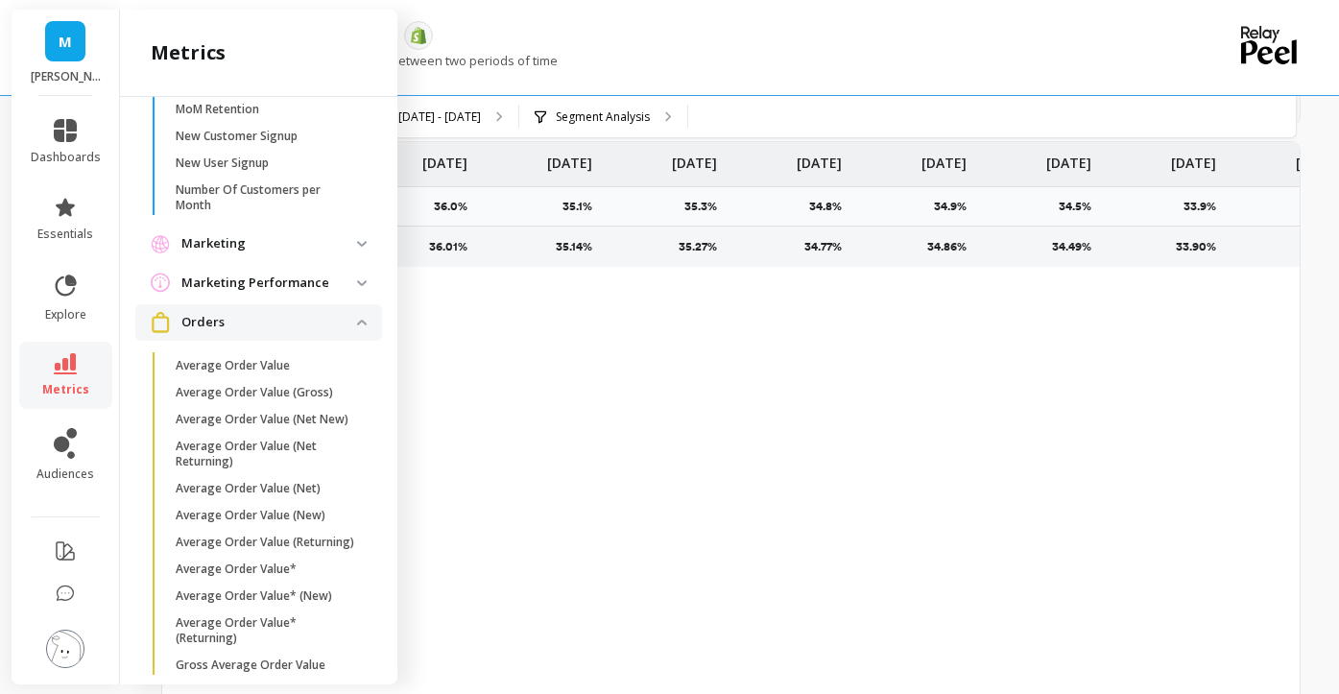
scroll to position [1087, 0]
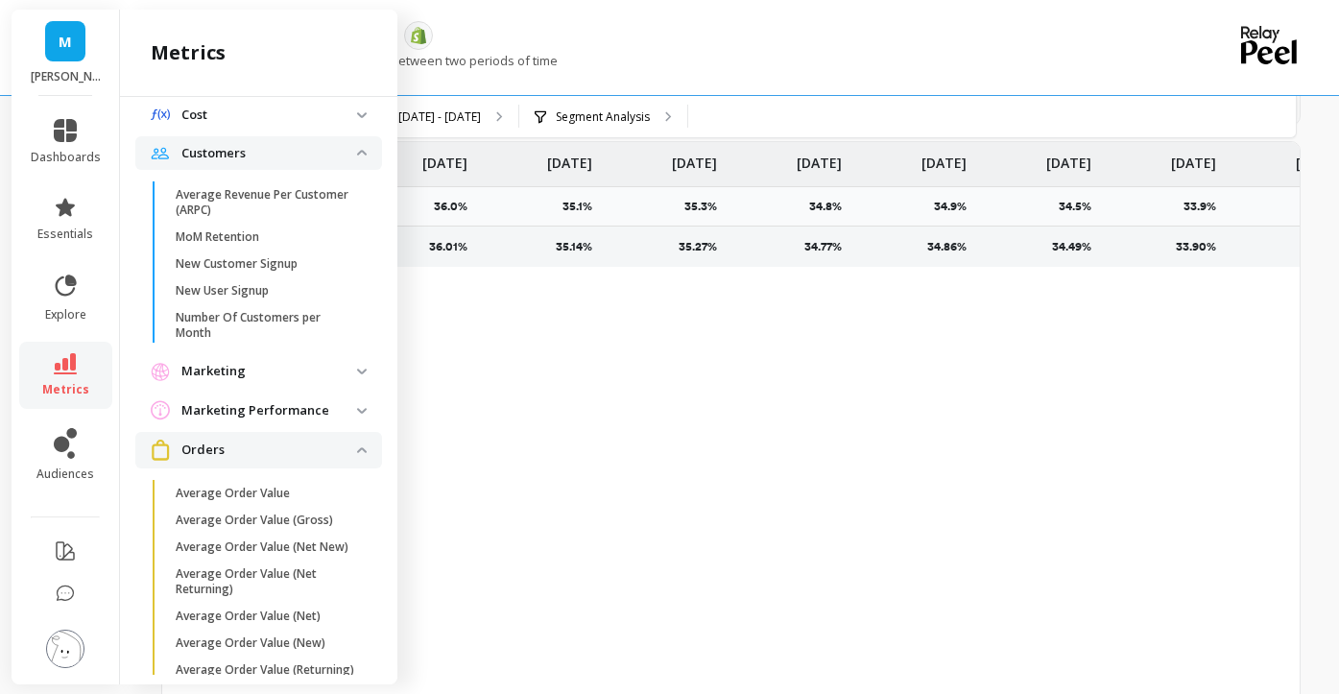
click at [279, 405] on p "Marketing Performance" at bounding box center [269, 410] width 176 height 19
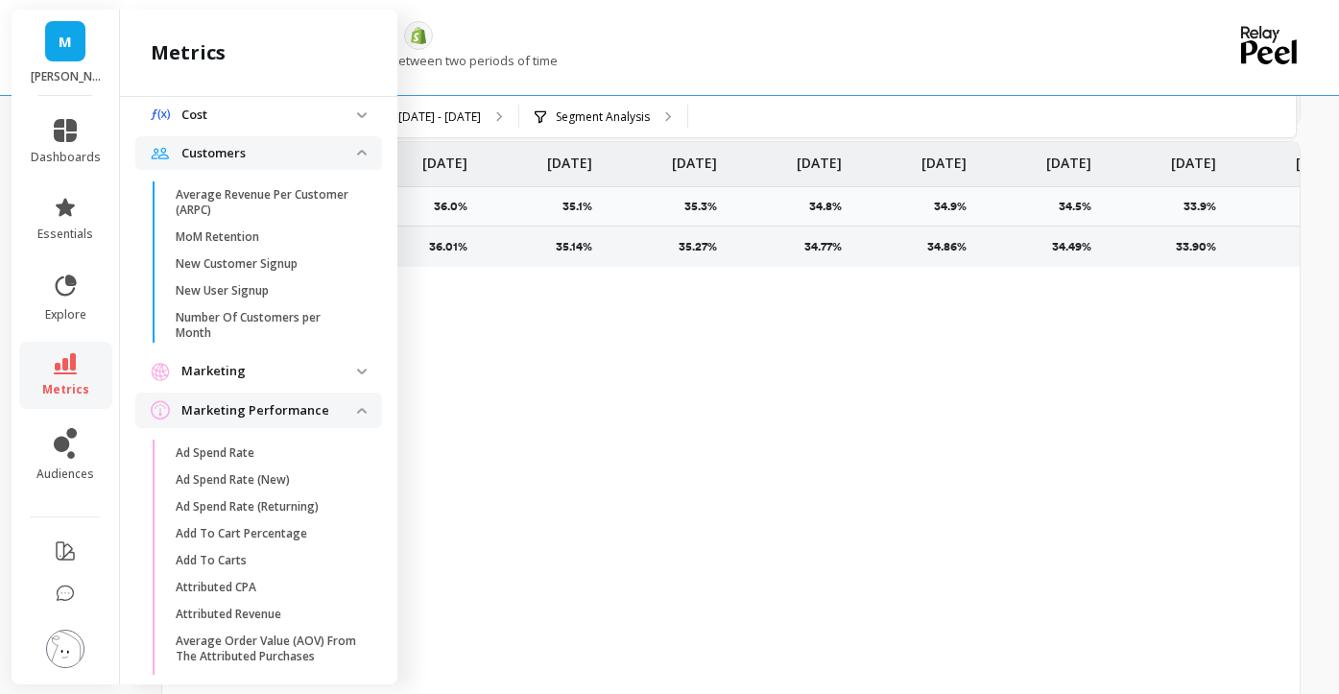
click at [288, 366] on p "Marketing" at bounding box center [269, 371] width 176 height 19
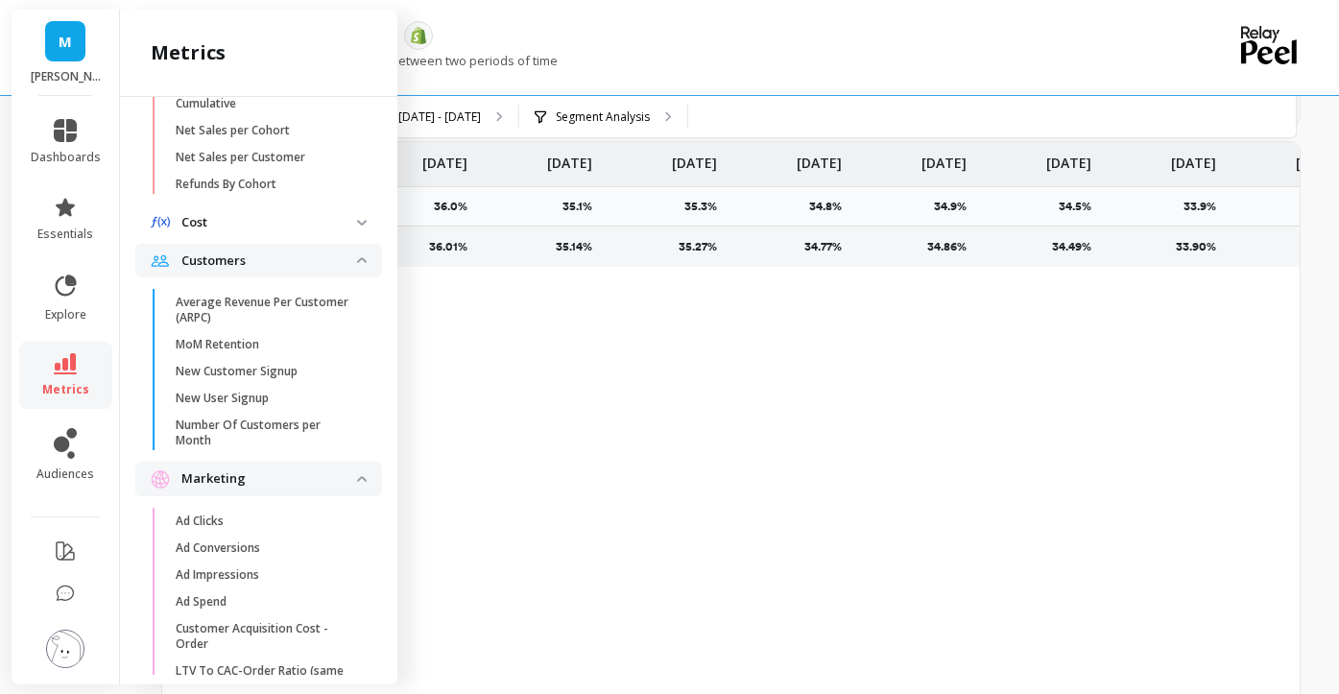
scroll to position [918, 0]
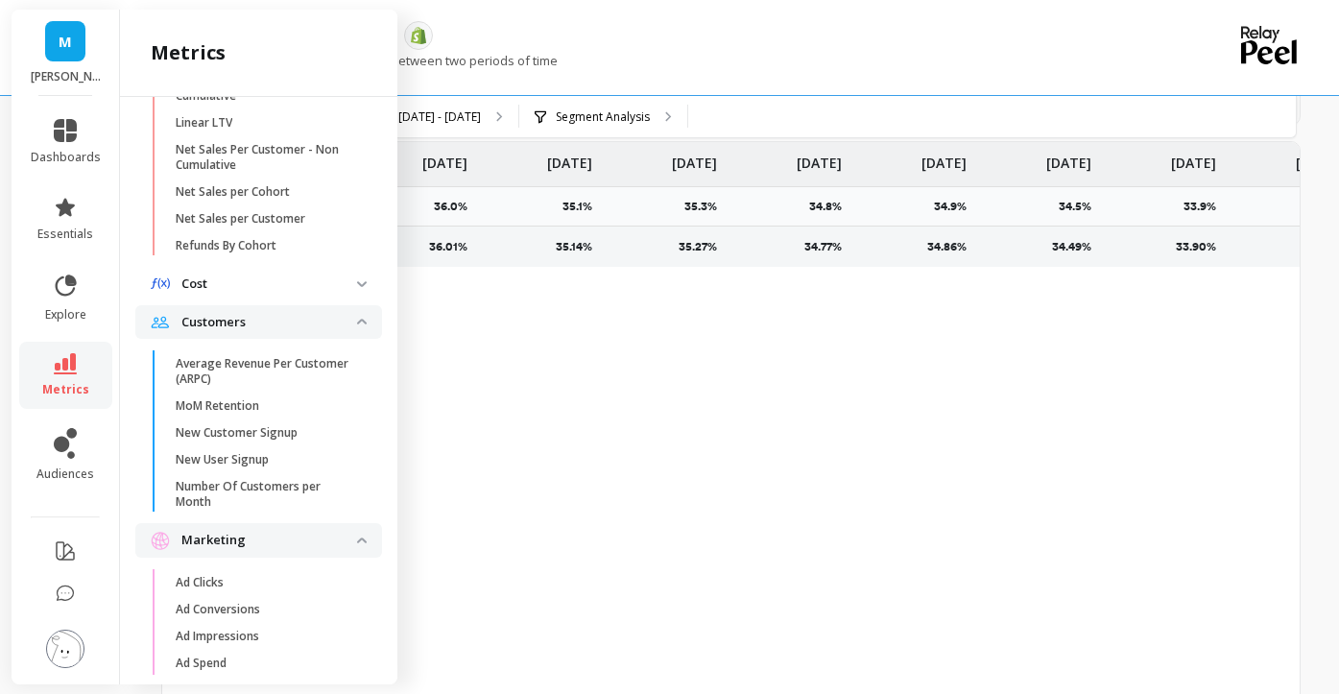
click at [313, 270] on span "Cost" at bounding box center [258, 284] width 247 height 35
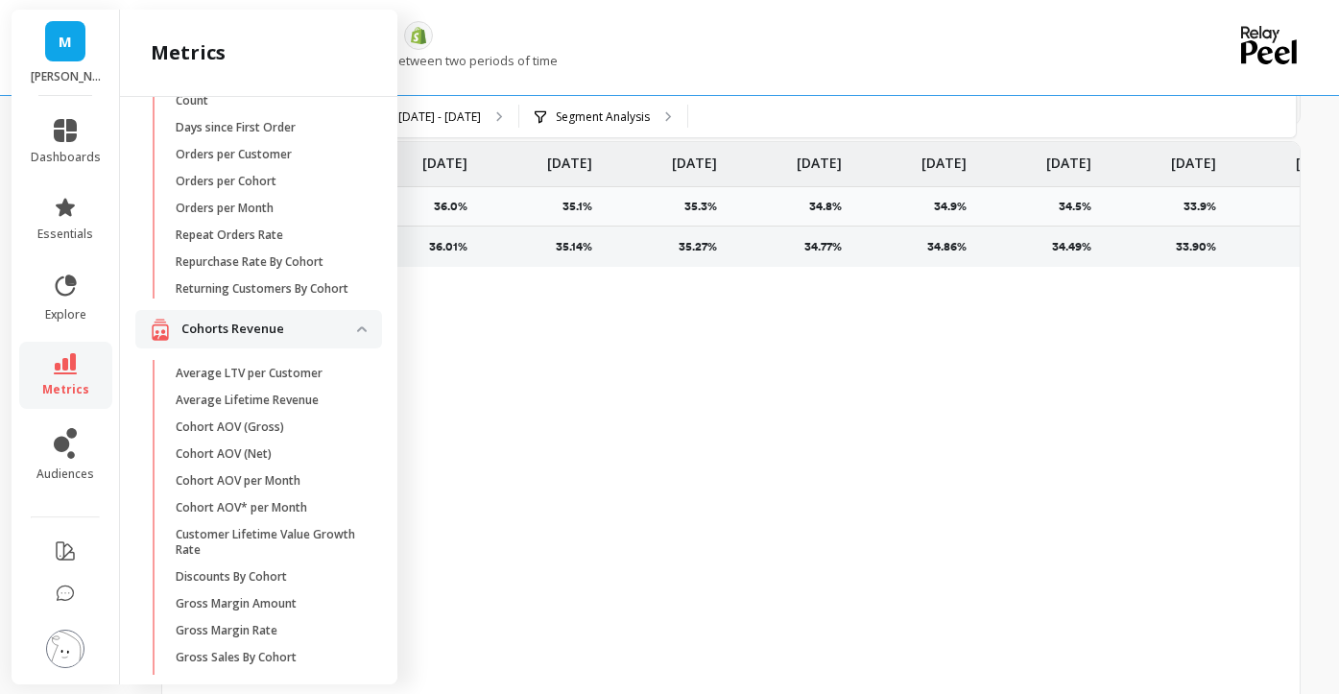
scroll to position [175, 0]
click at [285, 267] on p "Repurchase Rate By Cohort" at bounding box center [250, 262] width 148 height 15
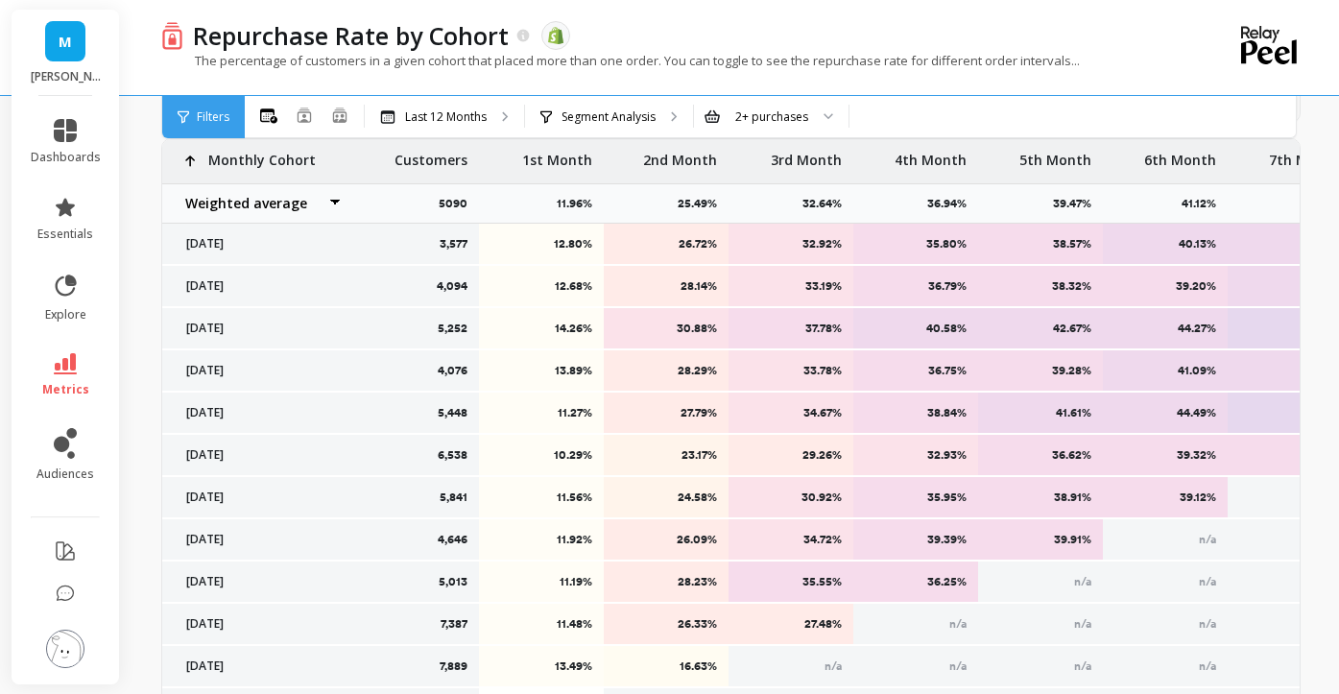
scroll to position [873, 0]
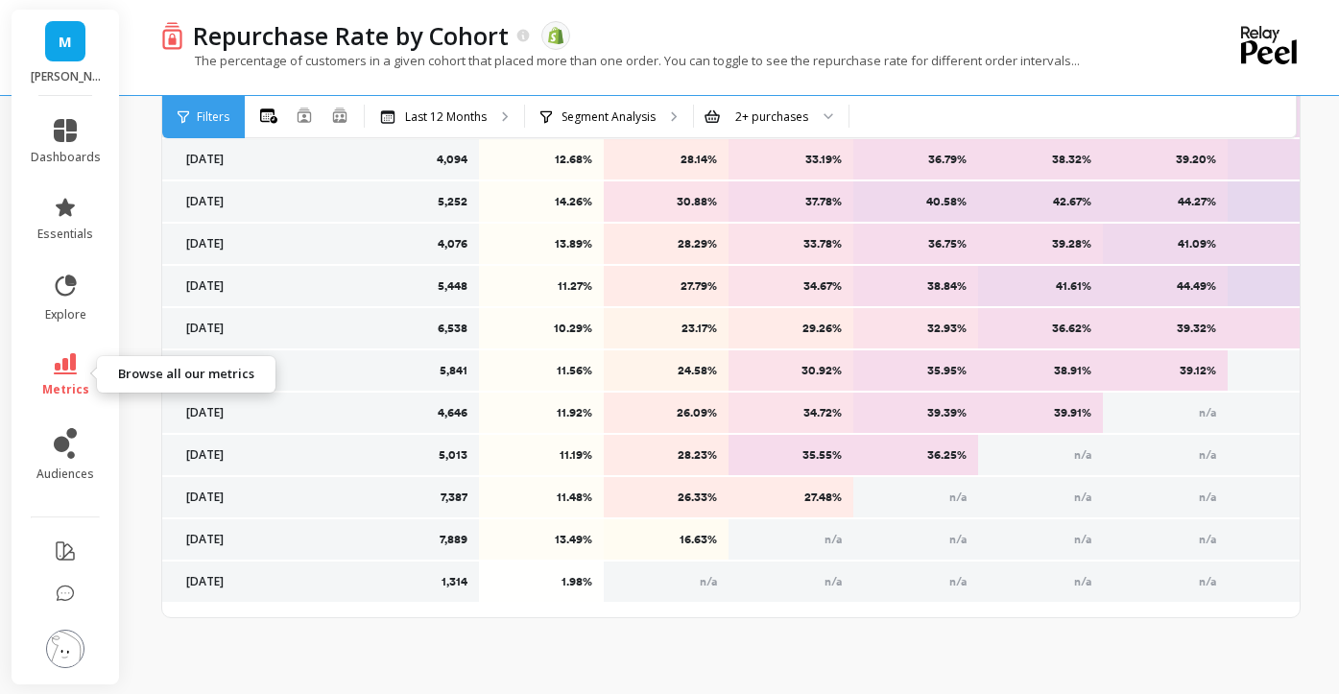
click at [71, 356] on icon at bounding box center [65, 363] width 23 height 21
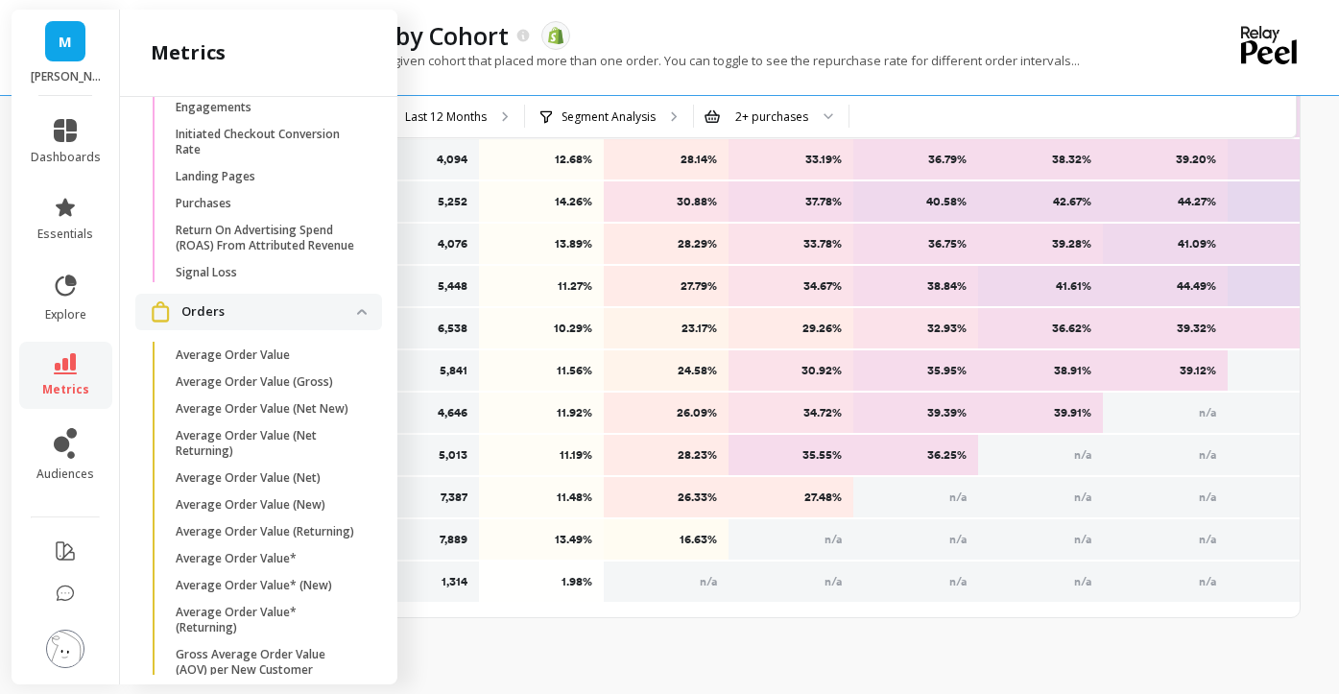
scroll to position [2840, 0]
